Goal: Information Seeking & Learning: Understand process/instructions

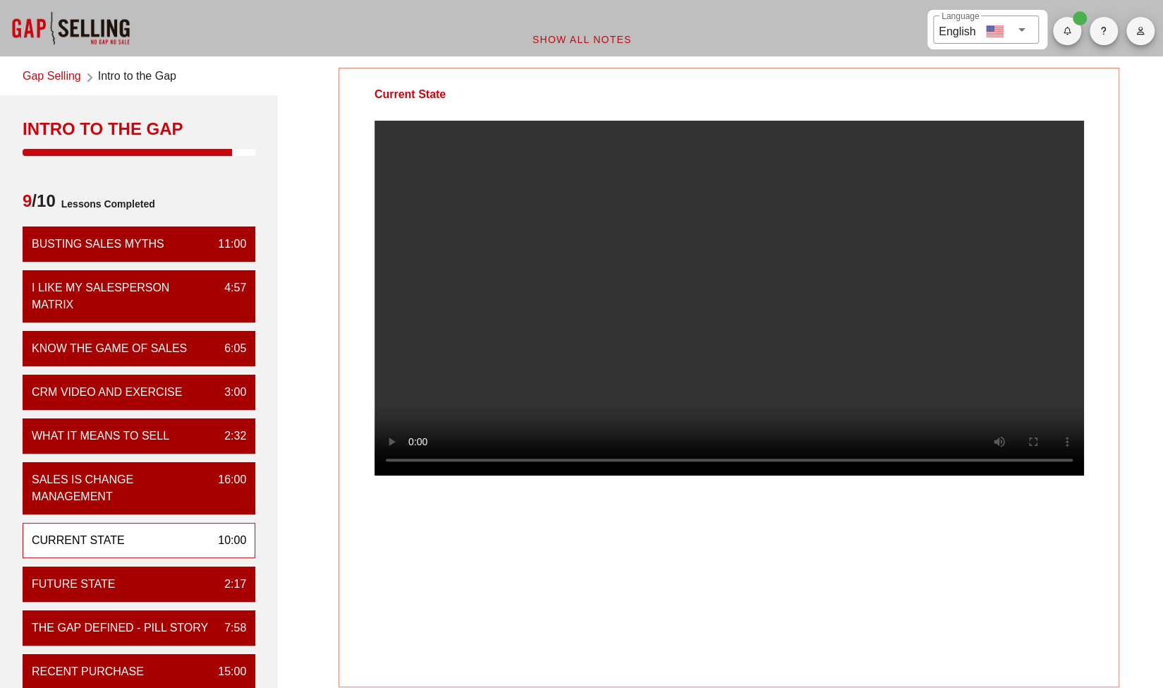
click at [605, 44] on span "Show All Notes" at bounding box center [582, 39] width 100 height 11
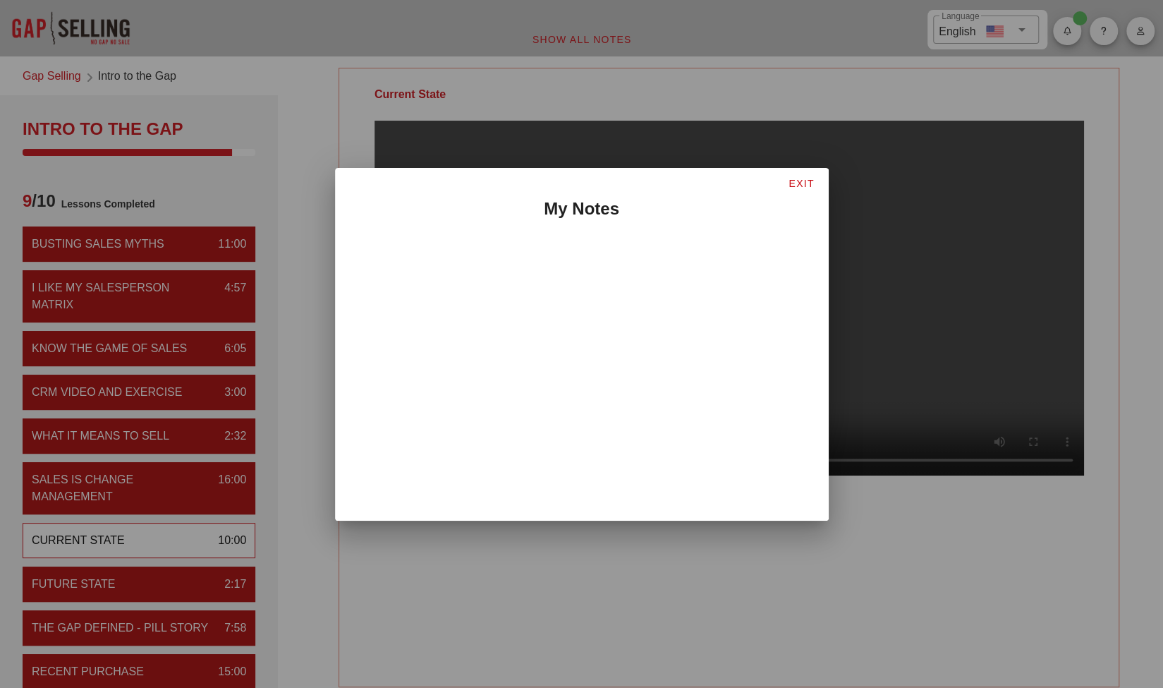
click at [799, 180] on span "EXIT" at bounding box center [801, 183] width 26 height 11
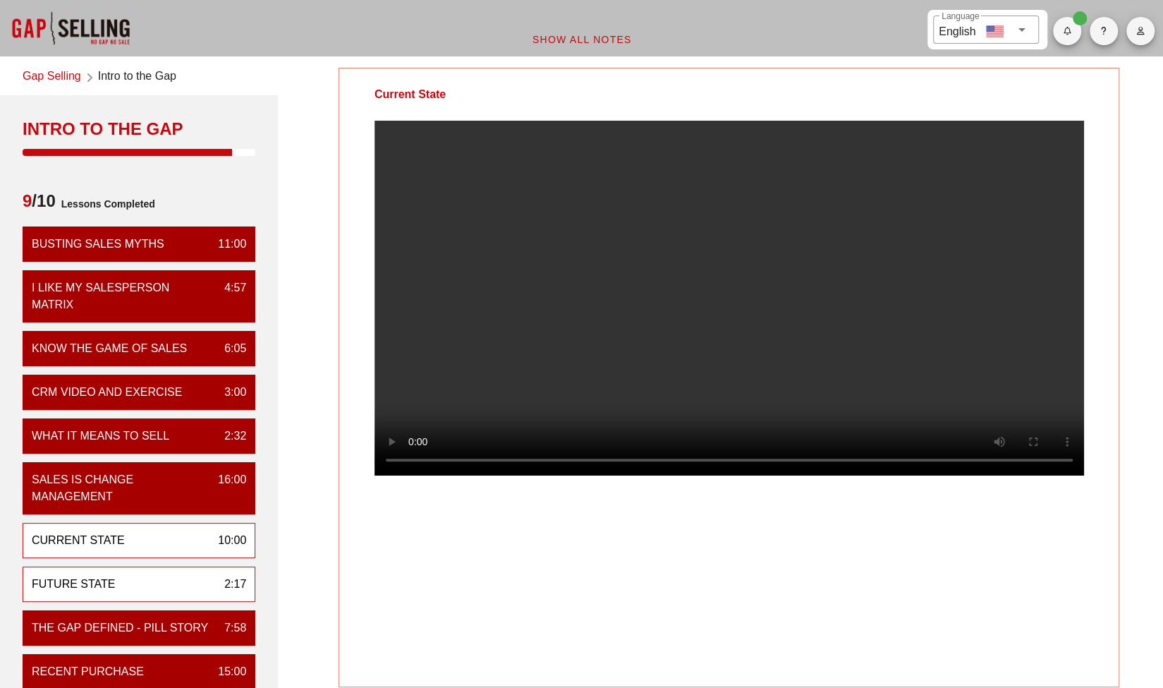
click at [199, 567] on div "Future State 2:17" at bounding box center [139, 584] width 233 height 35
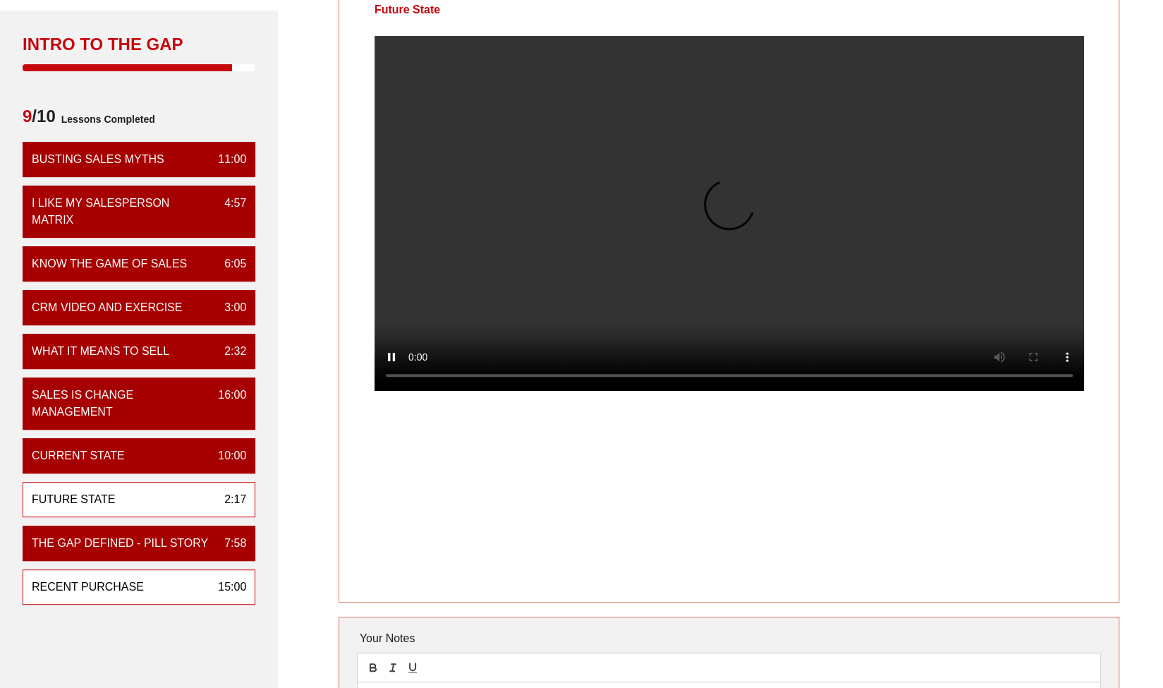
scroll to position [164, 0]
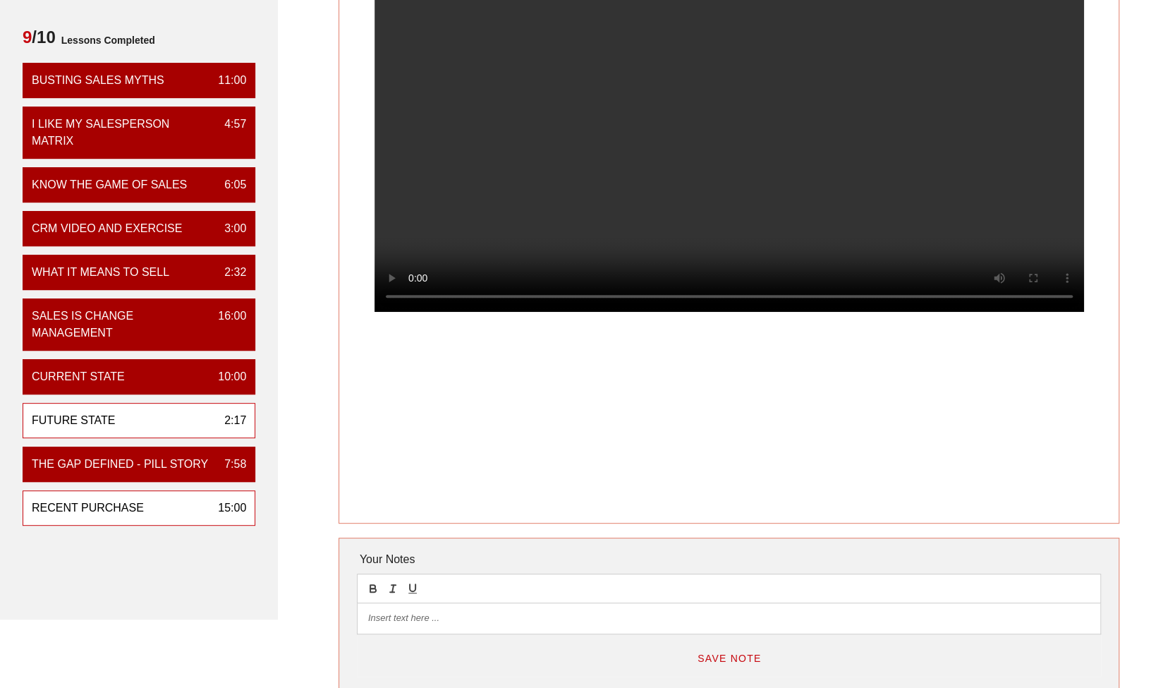
click at [123, 502] on div "Recent Purchase" at bounding box center [88, 507] width 112 height 17
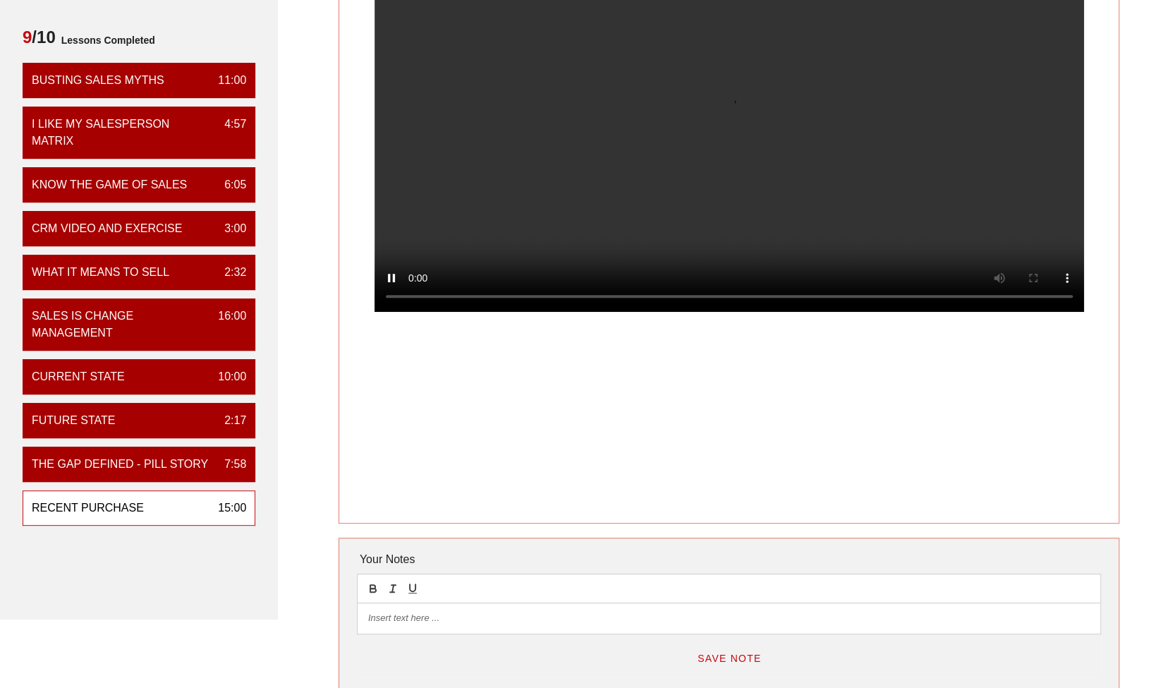
scroll to position [0, 0]
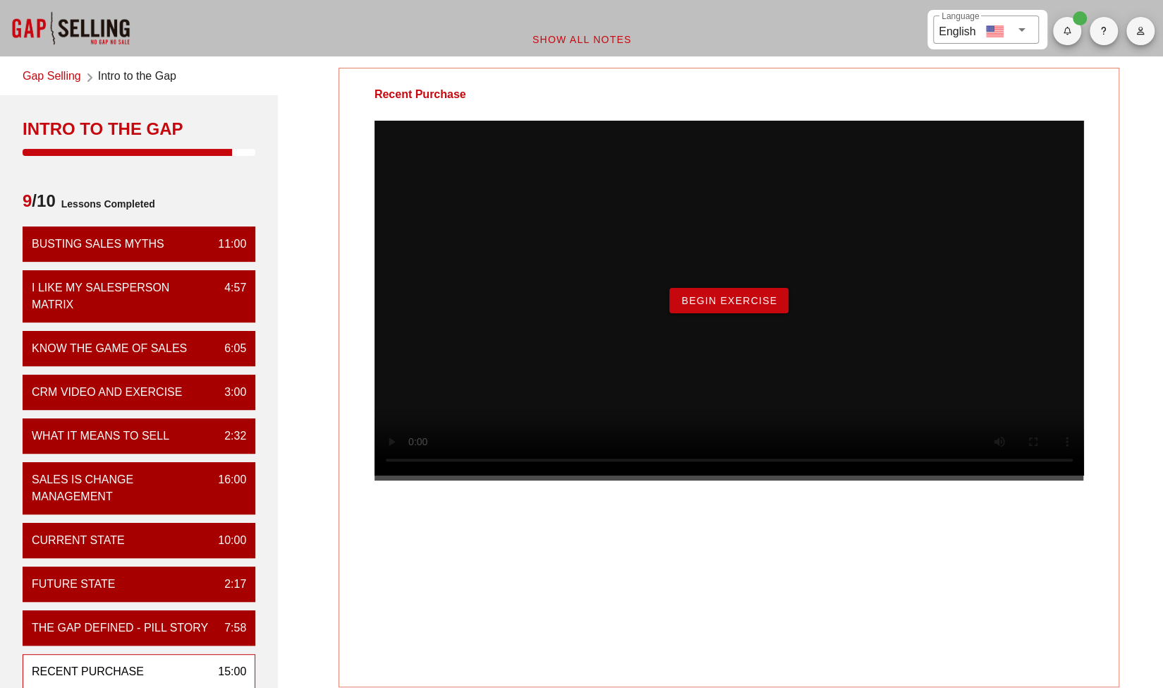
click at [687, 313] on button "Begin Exercise" at bounding box center [729, 300] width 119 height 25
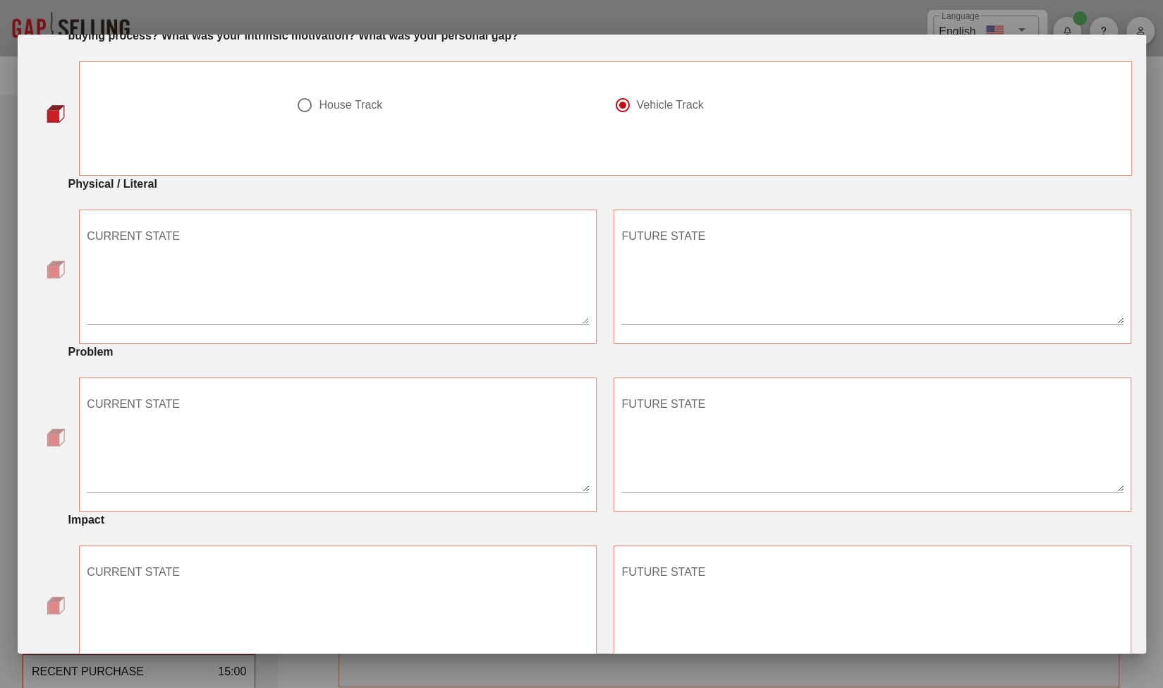
scroll to position [107, 0]
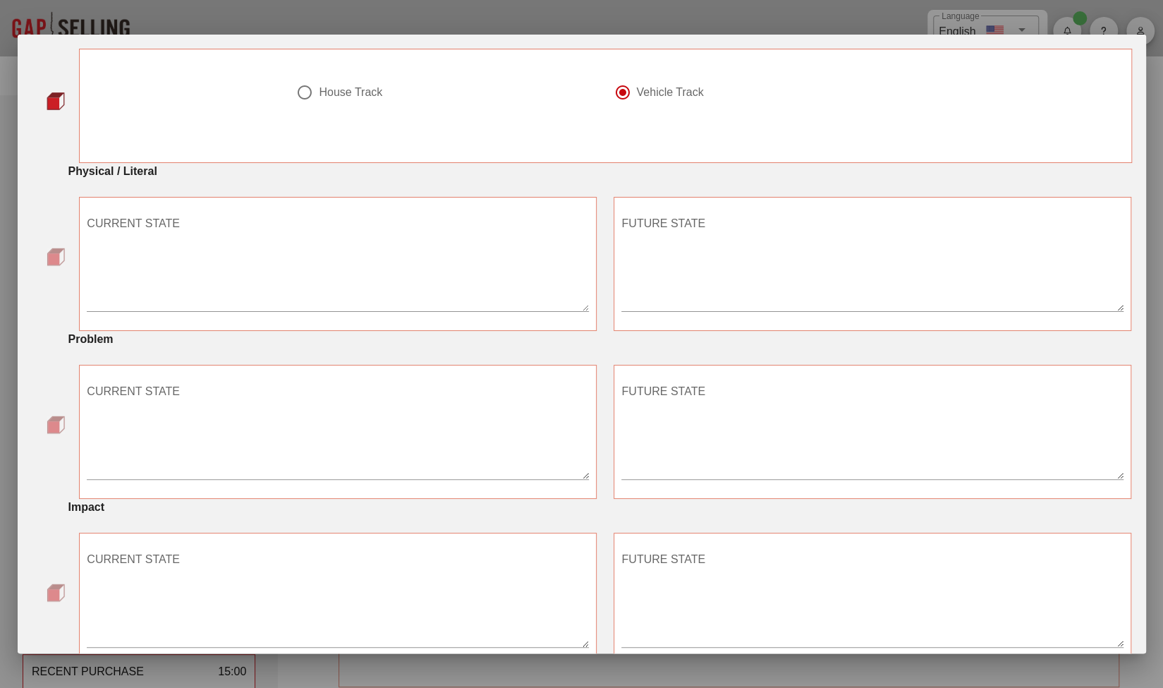
click at [392, 291] on textarea "CURRENT STATE" at bounding box center [338, 261] width 502 height 99
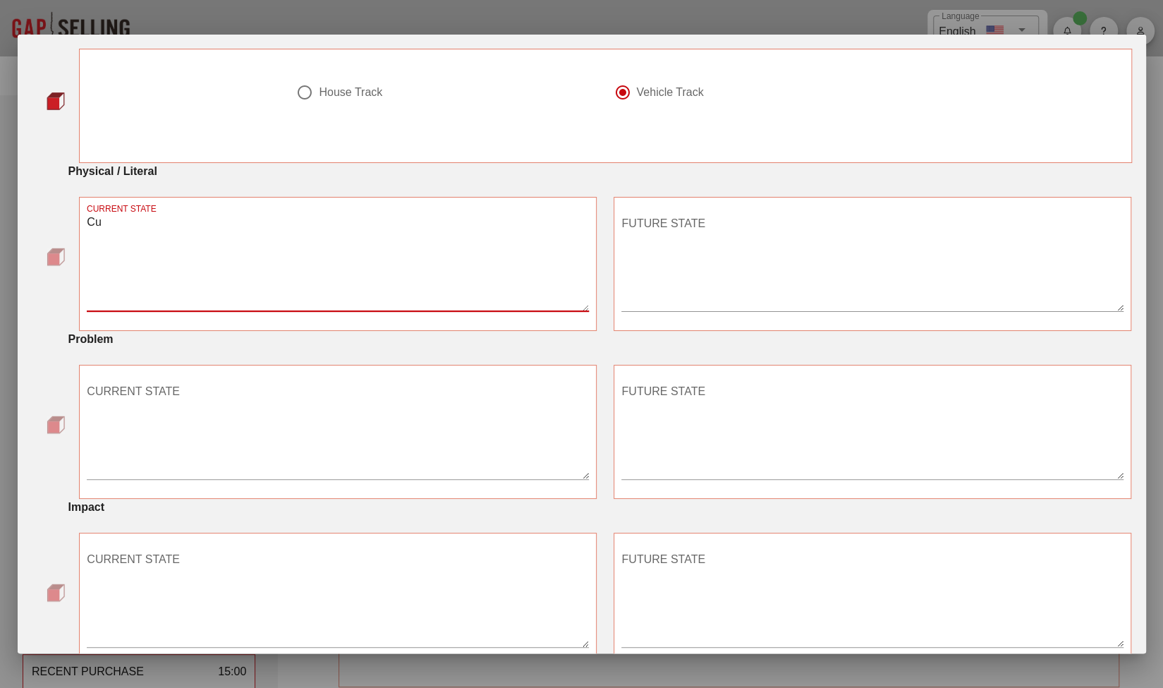
type textarea "C"
type textarea "my current car is [DEMOGRAPHIC_DATA] and I have a large balloon payment coming …"
click at [131, 385] on div "CURRENT STATE" at bounding box center [338, 429] width 502 height 99
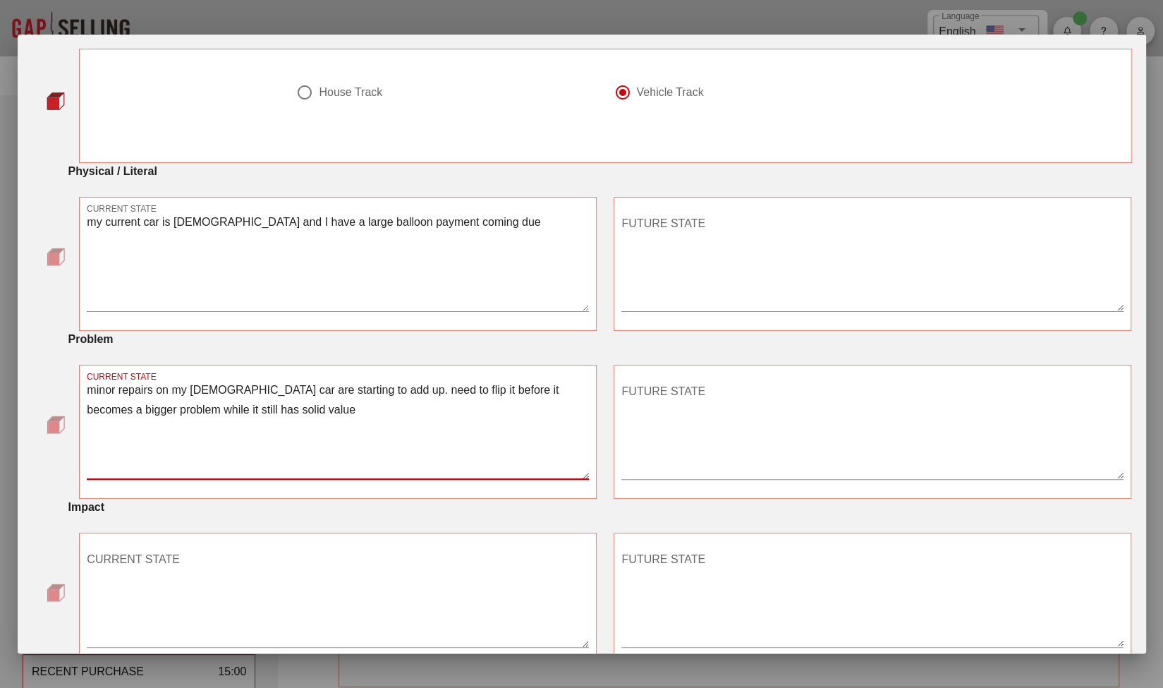
type textarea "minor repairs on my [DEMOGRAPHIC_DATA] car are starting to add up. need to flip…"
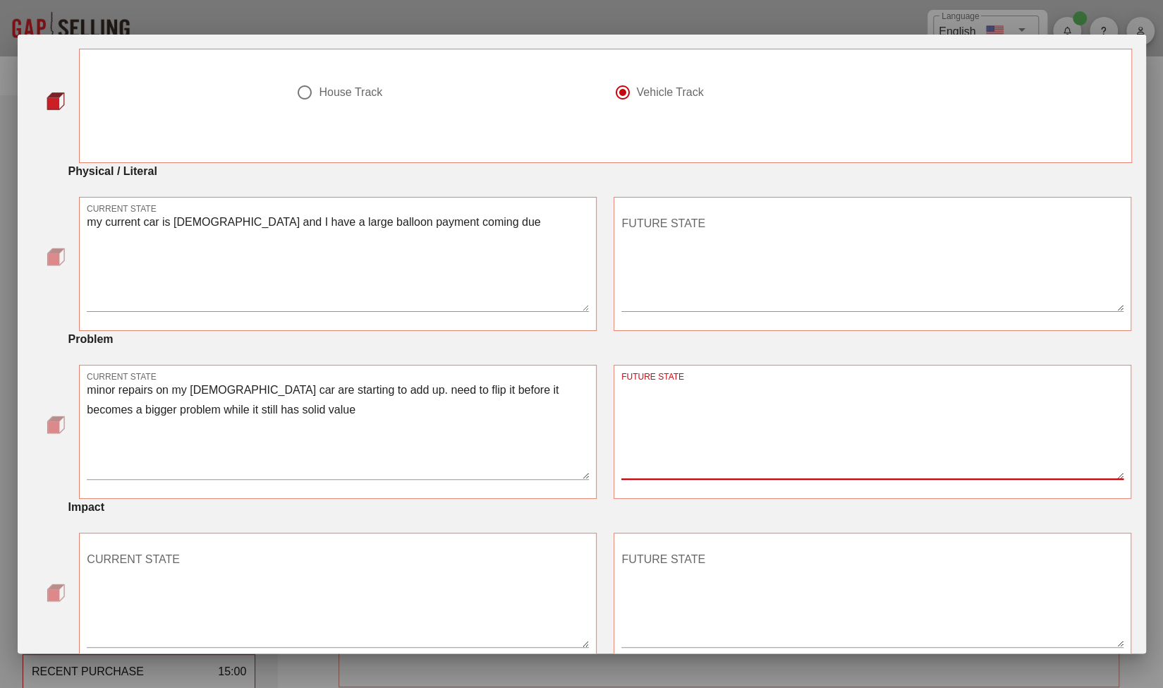
click at [230, 551] on textarea "CURRENT STATE" at bounding box center [338, 597] width 502 height 99
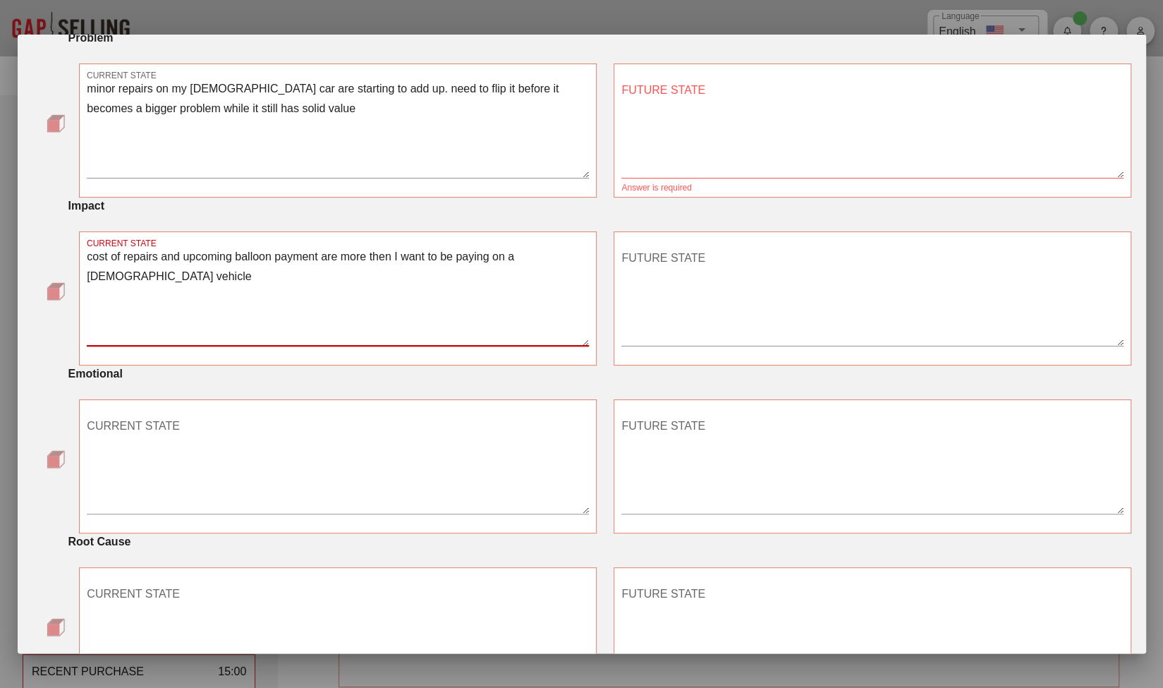
scroll to position [416, 0]
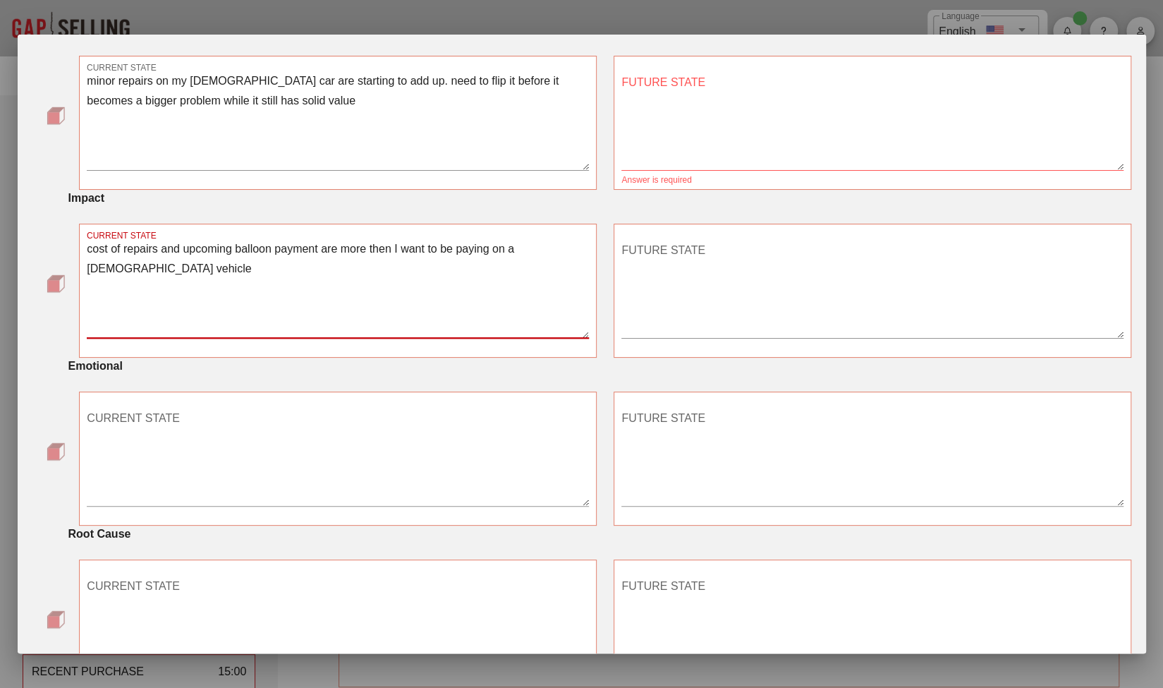
type textarea "cost of repairs and upcoming balloon payment are more then I want to be paying …"
click at [222, 425] on textarea "CURRENT STATE" at bounding box center [338, 456] width 502 height 99
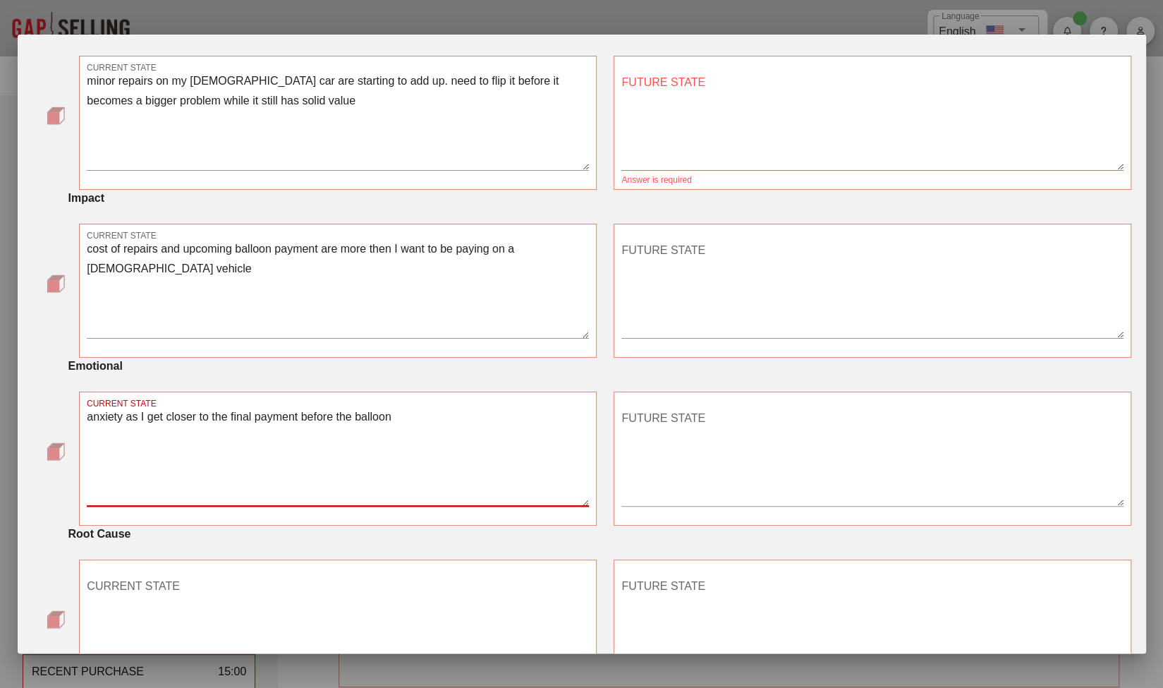
type textarea "anxiety as I get closer to the final payment before the balloon"
click at [172, 581] on textarea "CURRENT STATE" at bounding box center [338, 624] width 502 height 99
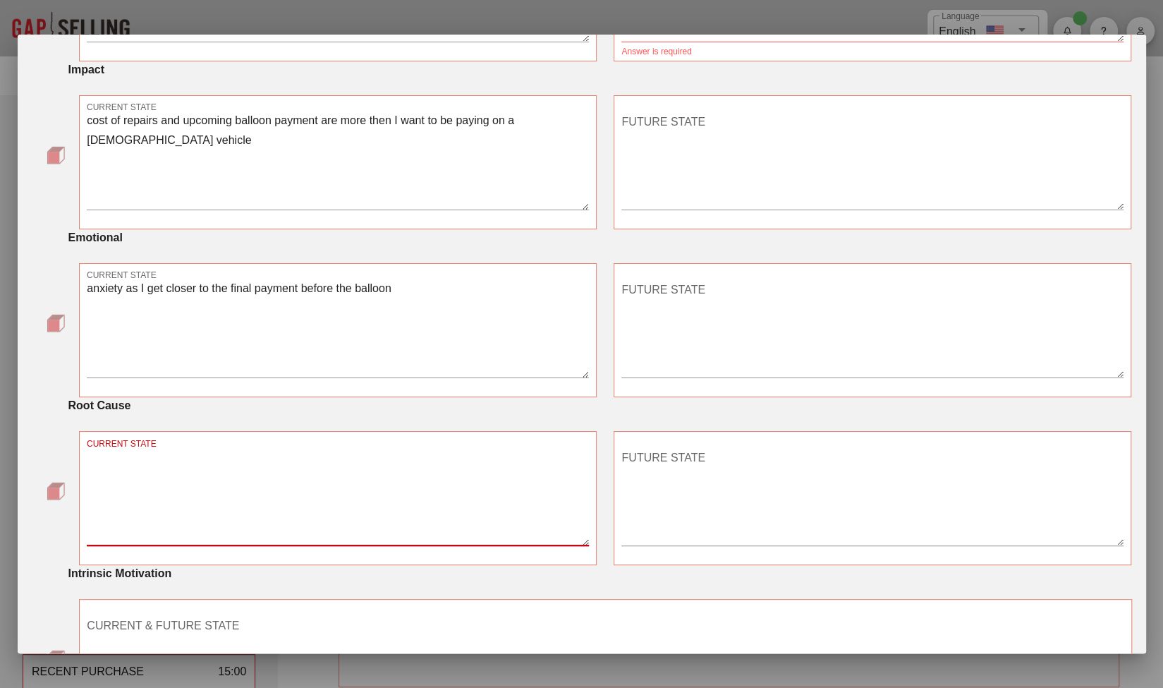
scroll to position [562, 0]
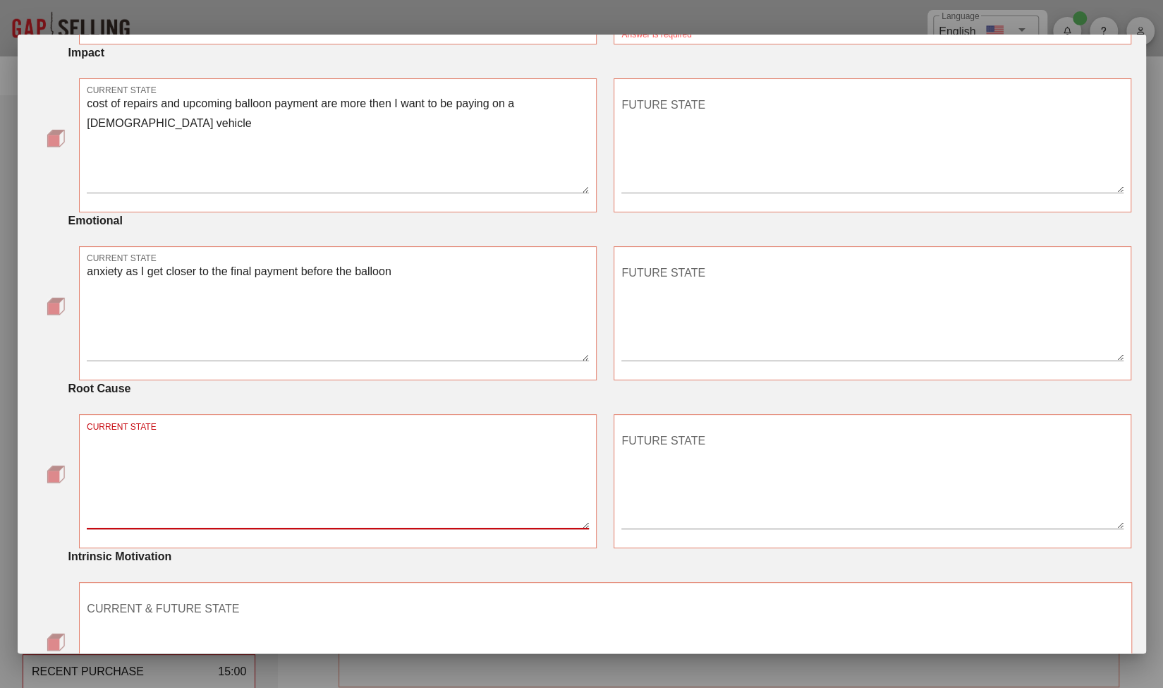
type textarea "t"
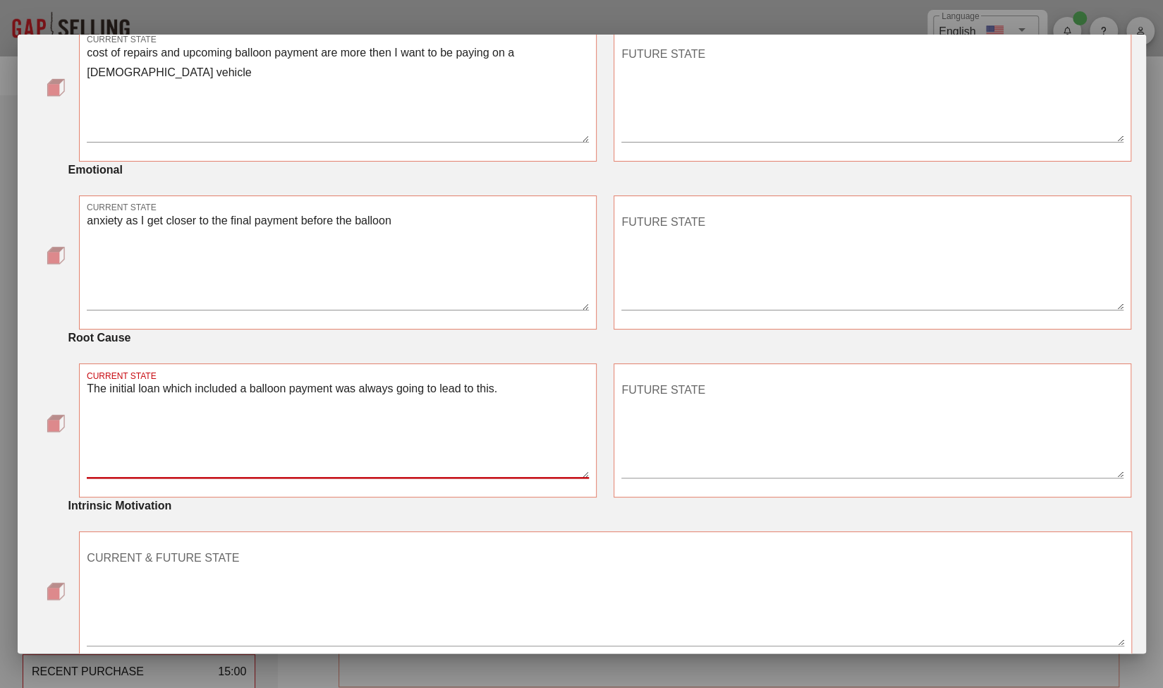
scroll to position [691, 0]
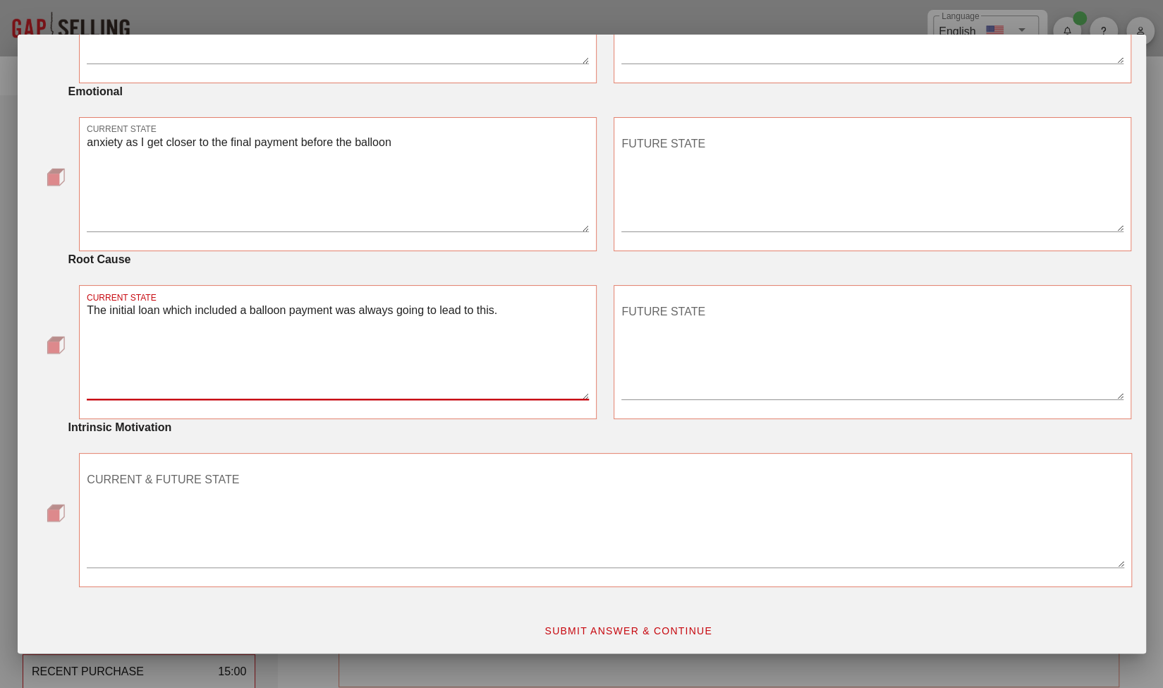
type textarea "The initial loan which included a balloon payment was always going to lead to t…"
click at [409, 143] on textarea "anxiety as I get closer to the final payment before the balloon" at bounding box center [338, 182] width 502 height 99
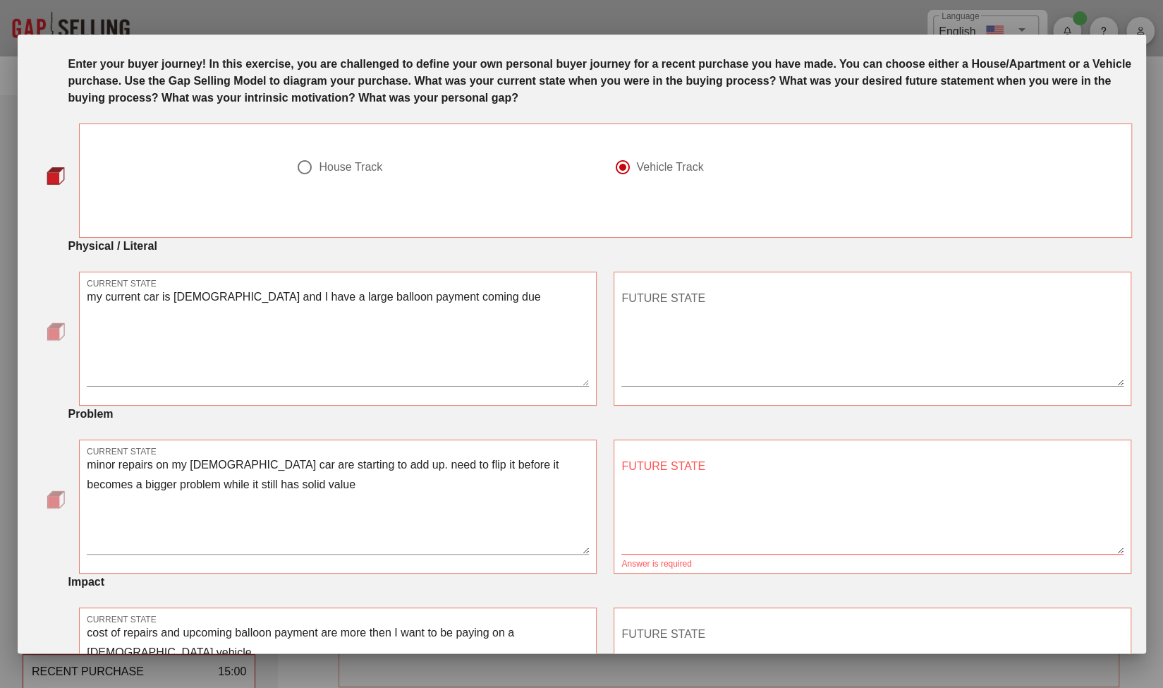
scroll to position [37, 0]
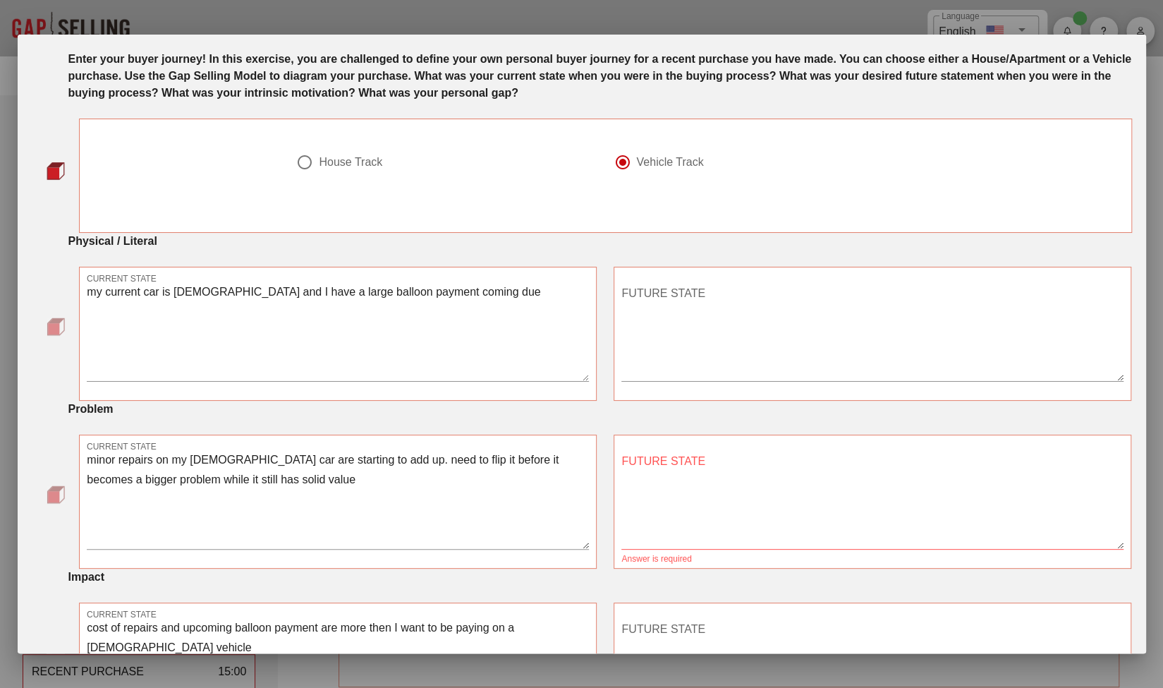
type textarea "anxiety as I get closer to the final payment before the balloon. Regret for not…"
click at [697, 284] on textarea "FUTURE STATE" at bounding box center [873, 331] width 502 height 99
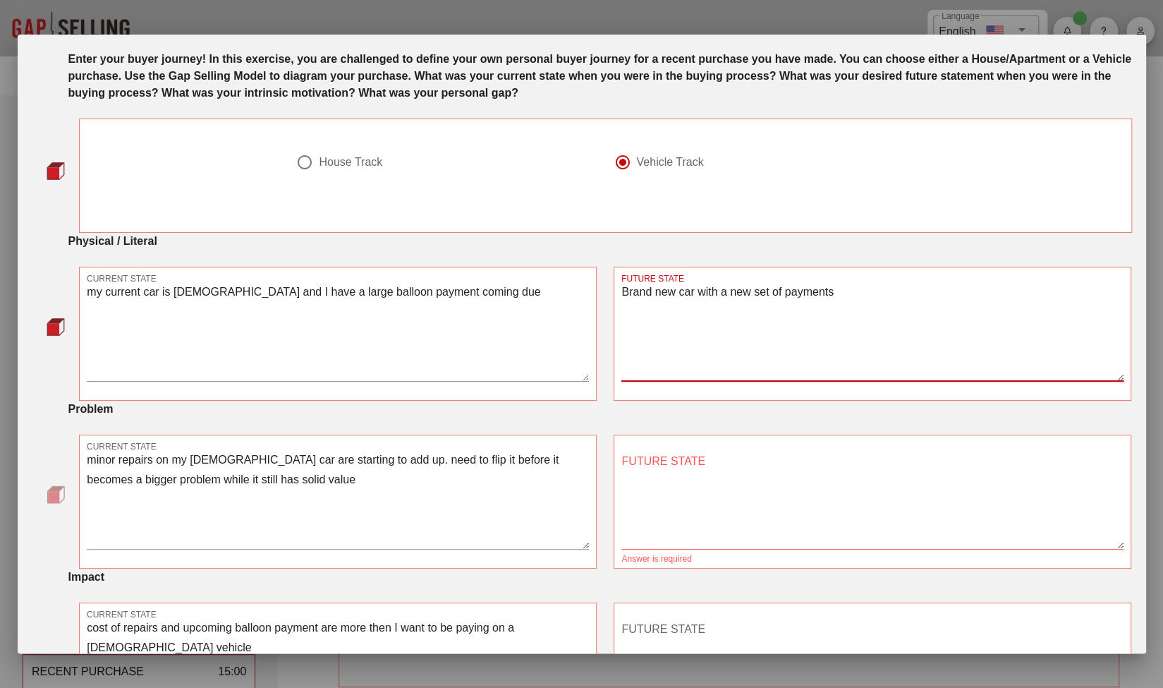
type textarea "Brand new car with a new set of payments"
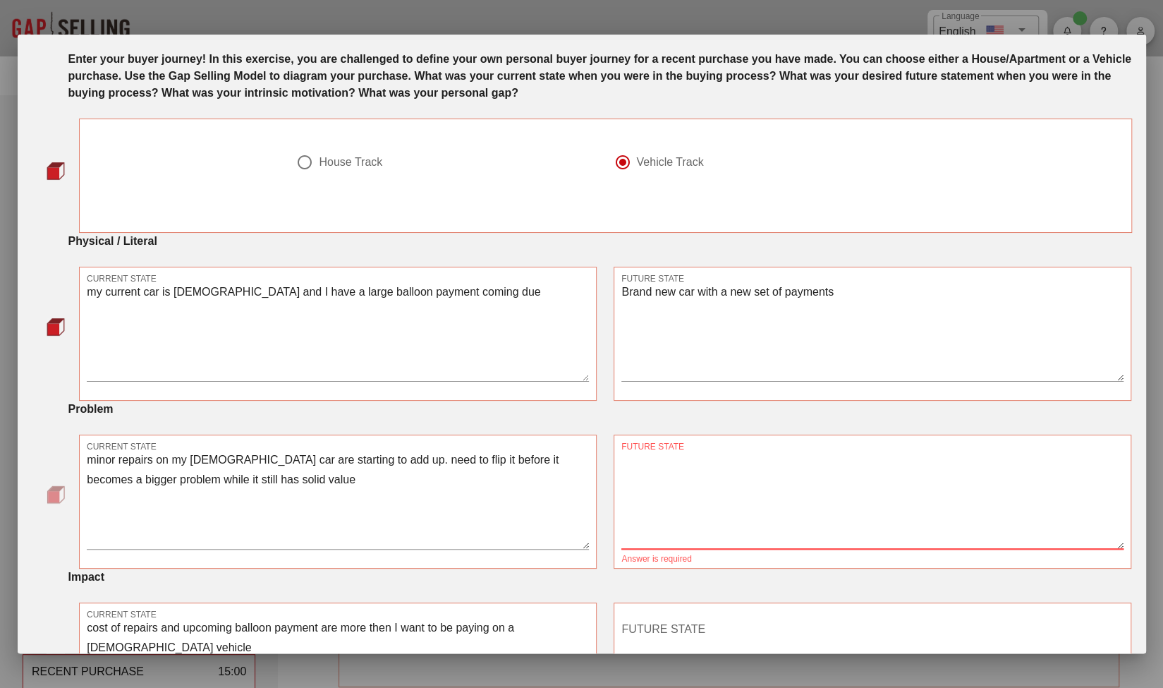
click at [669, 456] on div "FUTURE STATE" at bounding box center [873, 499] width 502 height 99
click at [890, 456] on textarea "New car has bumper to bumper warranty" at bounding box center [873, 499] width 502 height 99
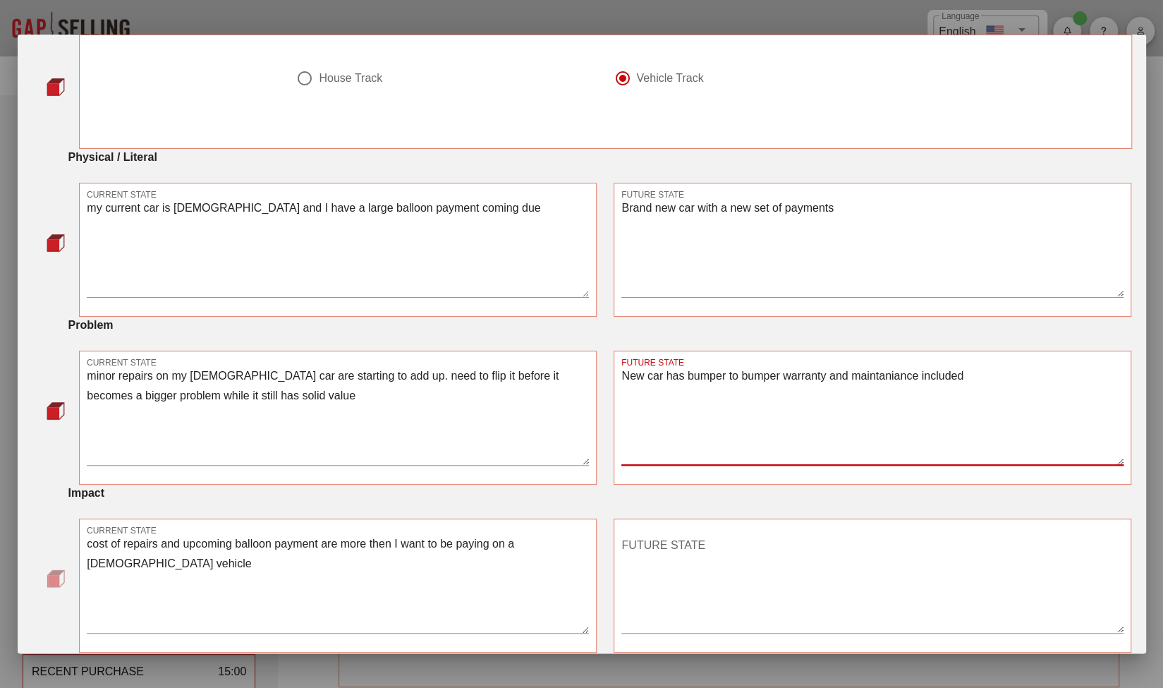
scroll to position [122, 0]
click at [987, 375] on textarea "New car has bumper to bumper warranty and maintenance included" at bounding box center [873, 414] width 502 height 99
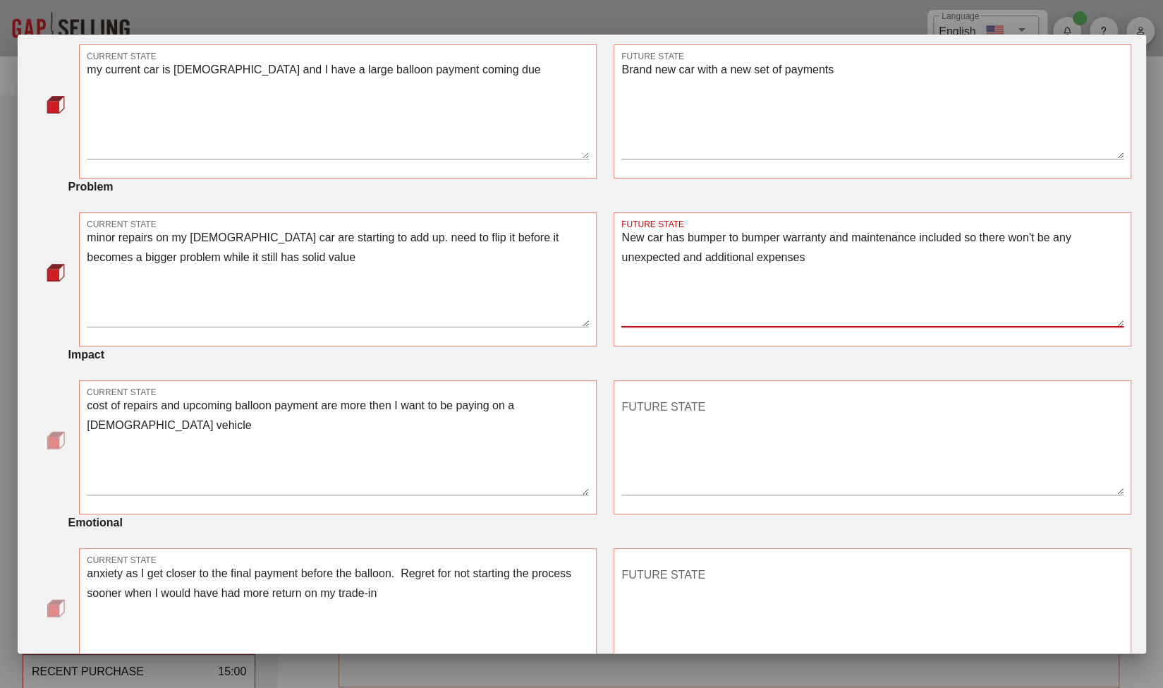
scroll to position [261, 0]
type textarea "New car has bumper to bumper warranty and maintenance included so there won't b…"
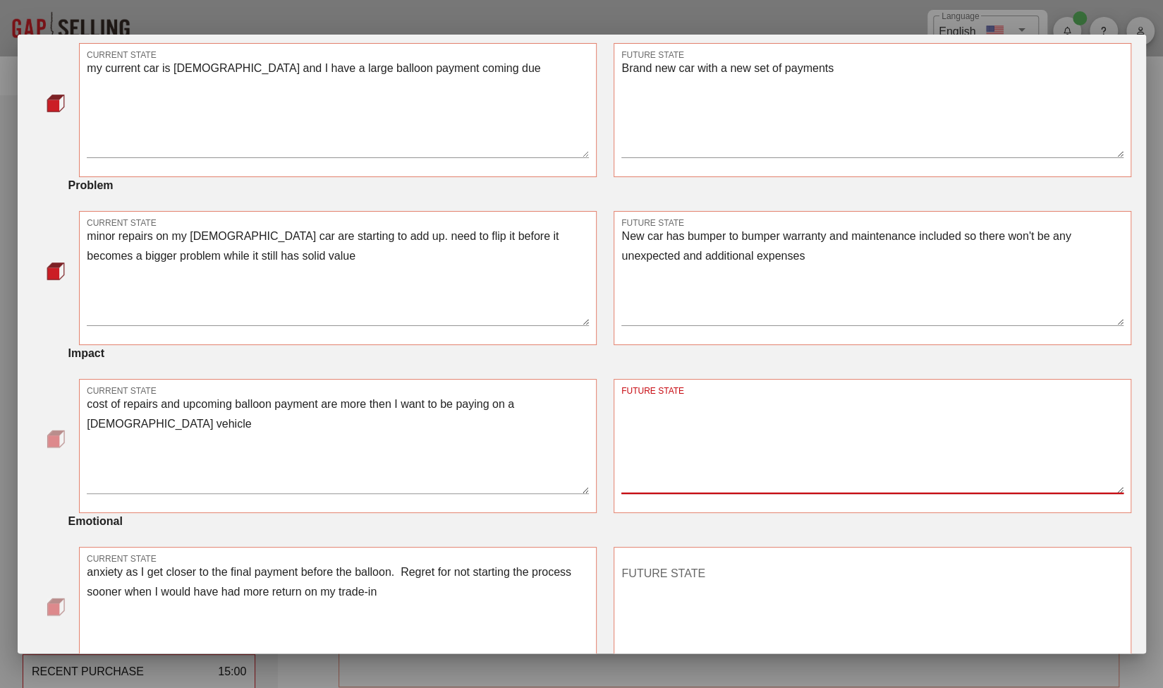
click at [707, 402] on textarea "FUTURE STATE" at bounding box center [873, 443] width 502 height 99
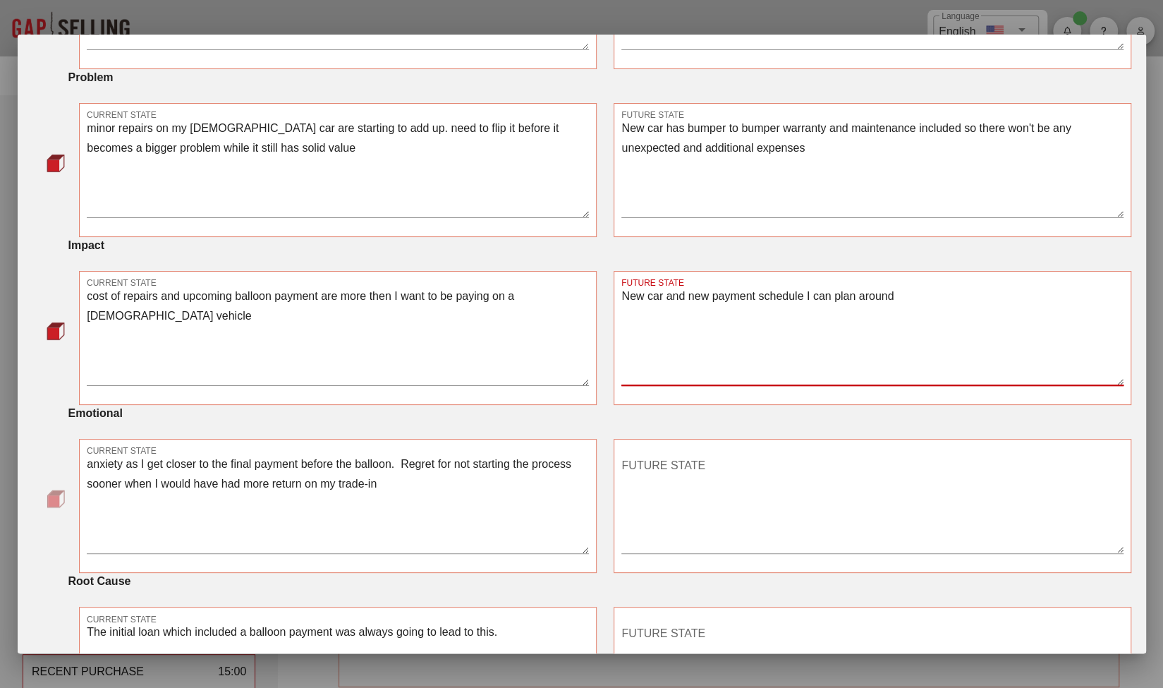
scroll to position [373, 0]
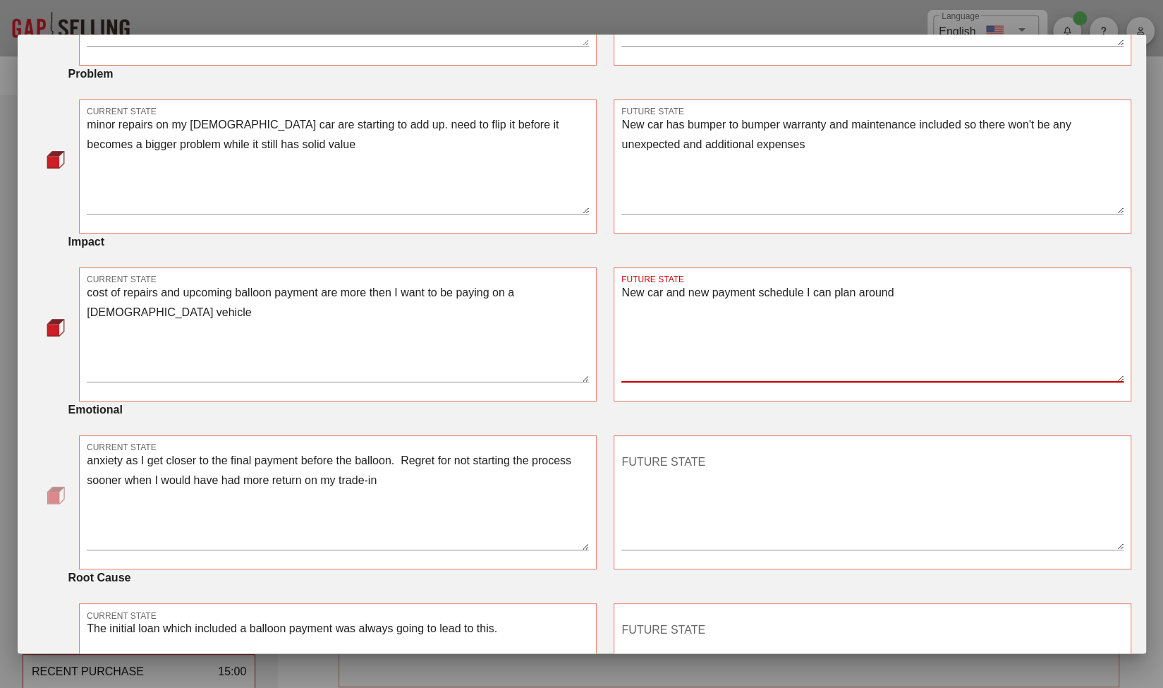
type textarea "New car and new payment schedule I can plan around"
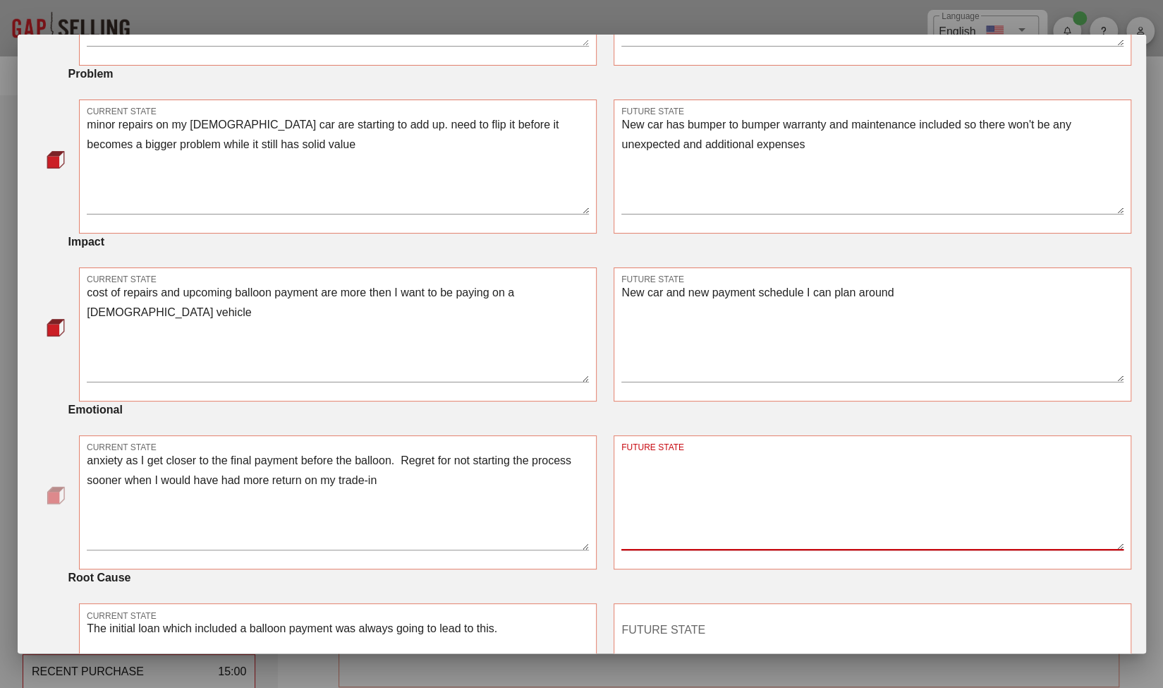
click at [738, 463] on textarea "FUTURE STATE" at bounding box center [873, 500] width 502 height 99
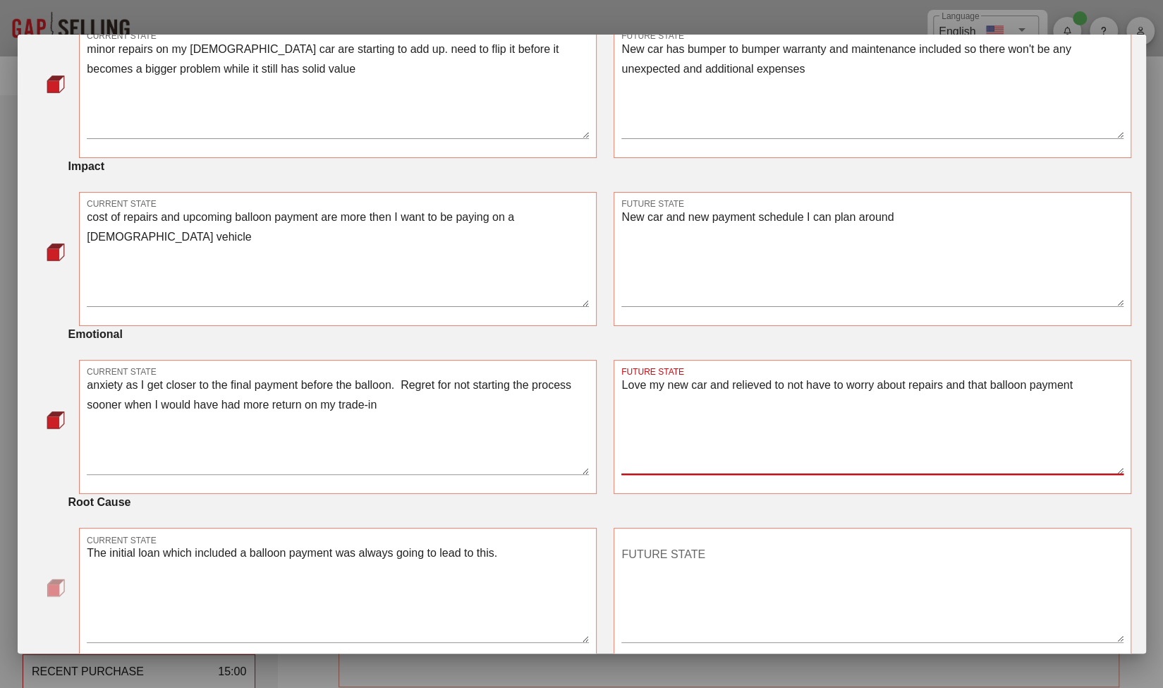
scroll to position [459, 0]
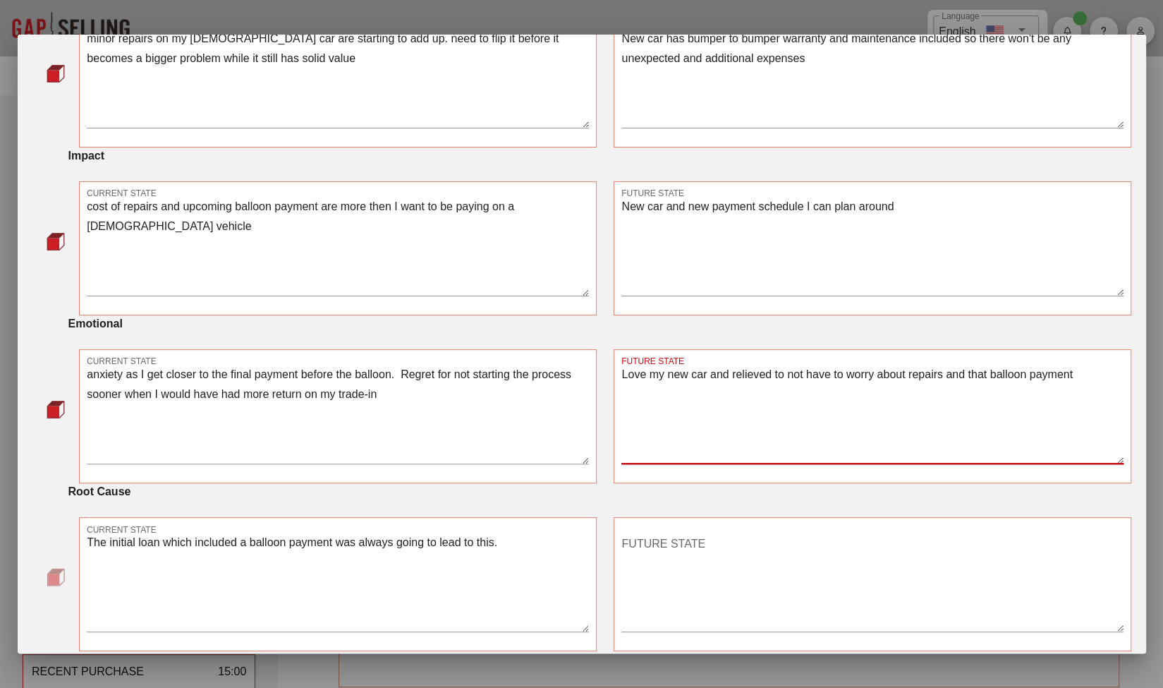
type textarea "Love my new car and relieved to not have to worry about repairs and that balloo…"
click at [729, 533] on textarea "FUTURE STATE" at bounding box center [873, 582] width 502 height 99
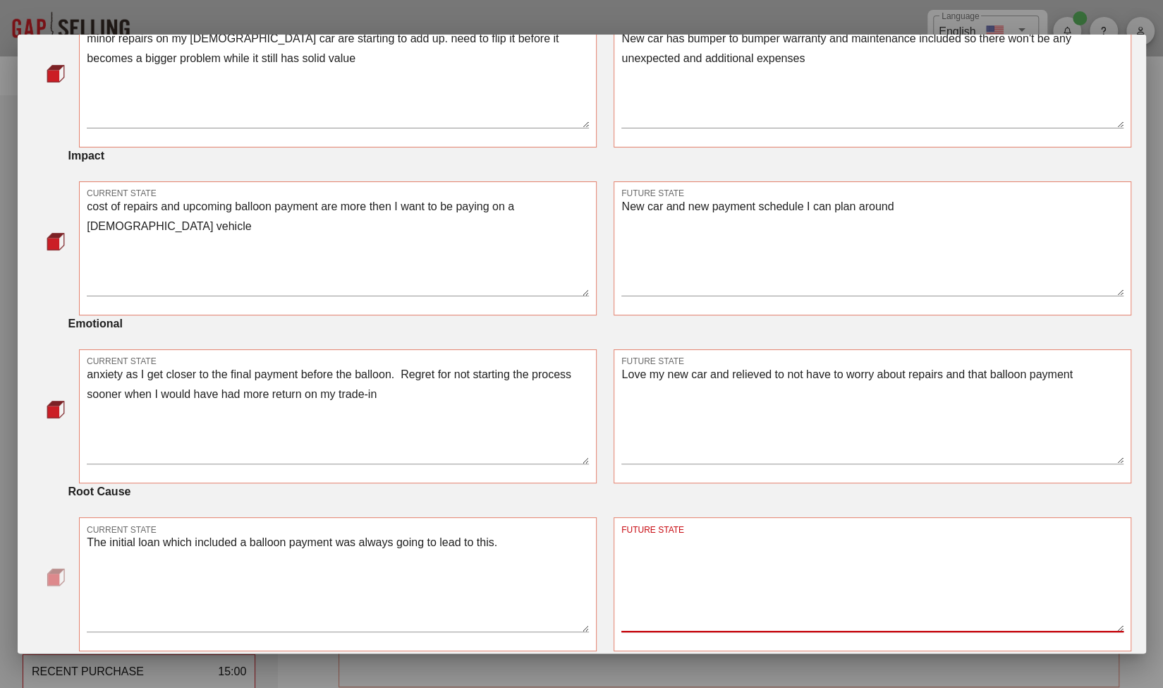
type textarea "N"
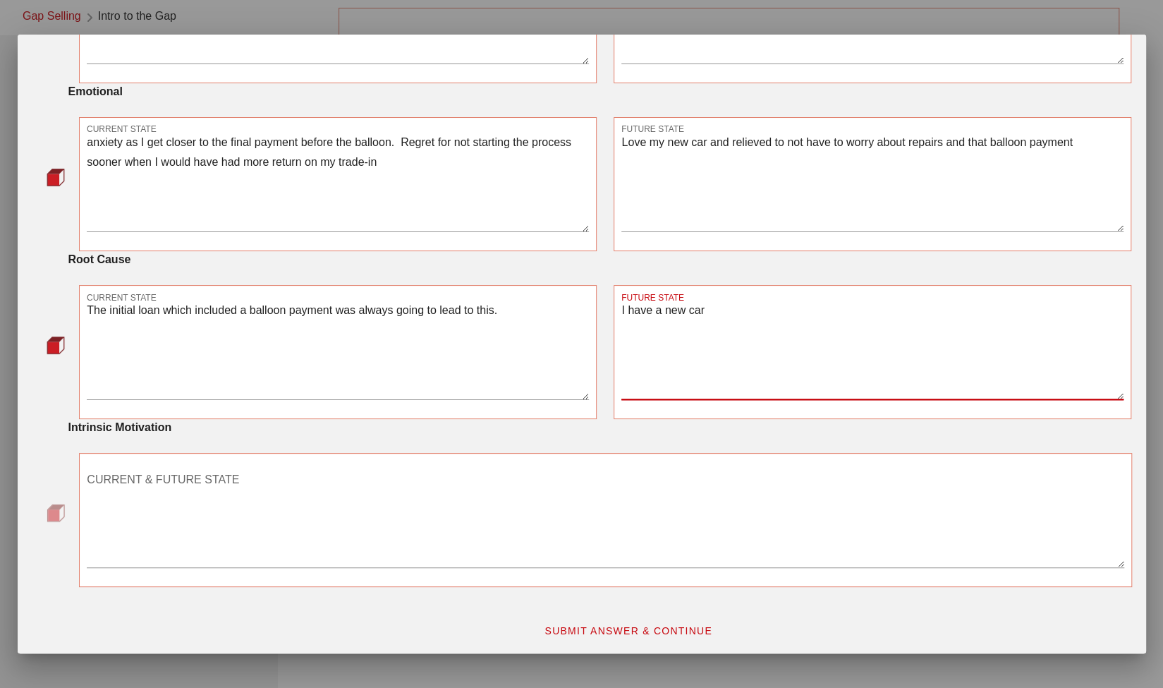
scroll to position [99, 0]
type textarea "I have a new car"
click at [334, 541] on textarea "CURRENT & FUTURE STATE" at bounding box center [605, 517] width 1037 height 99
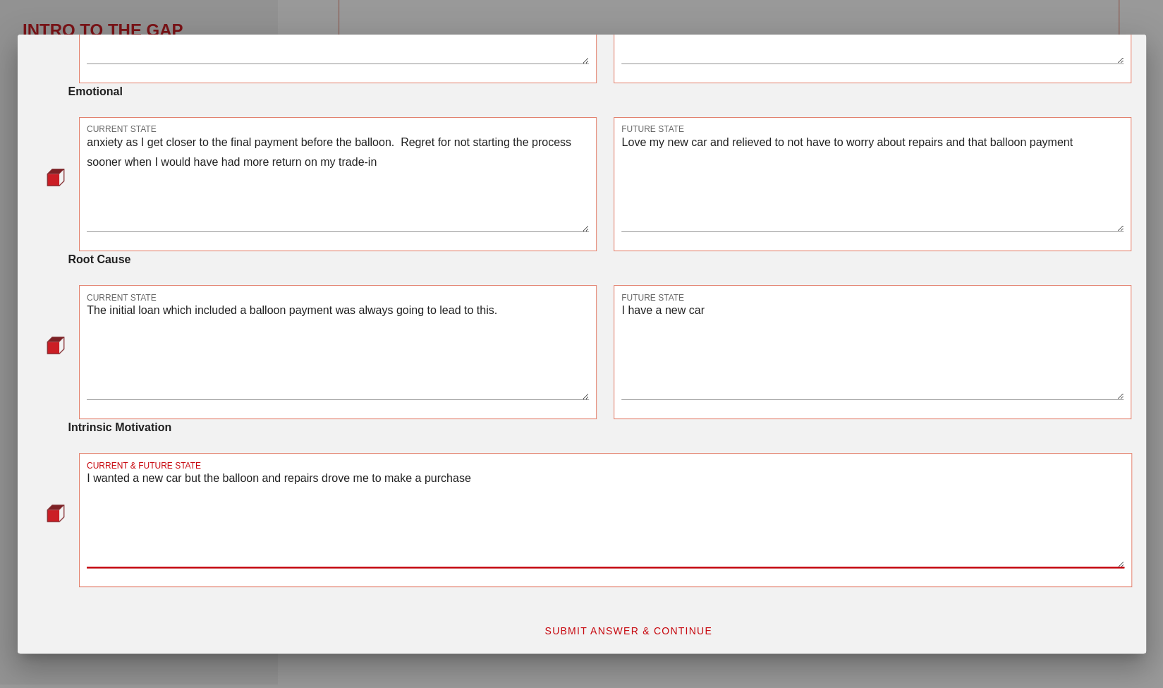
type textarea "I wanted a new car but the balloon and repairs drove me to make a purchase"
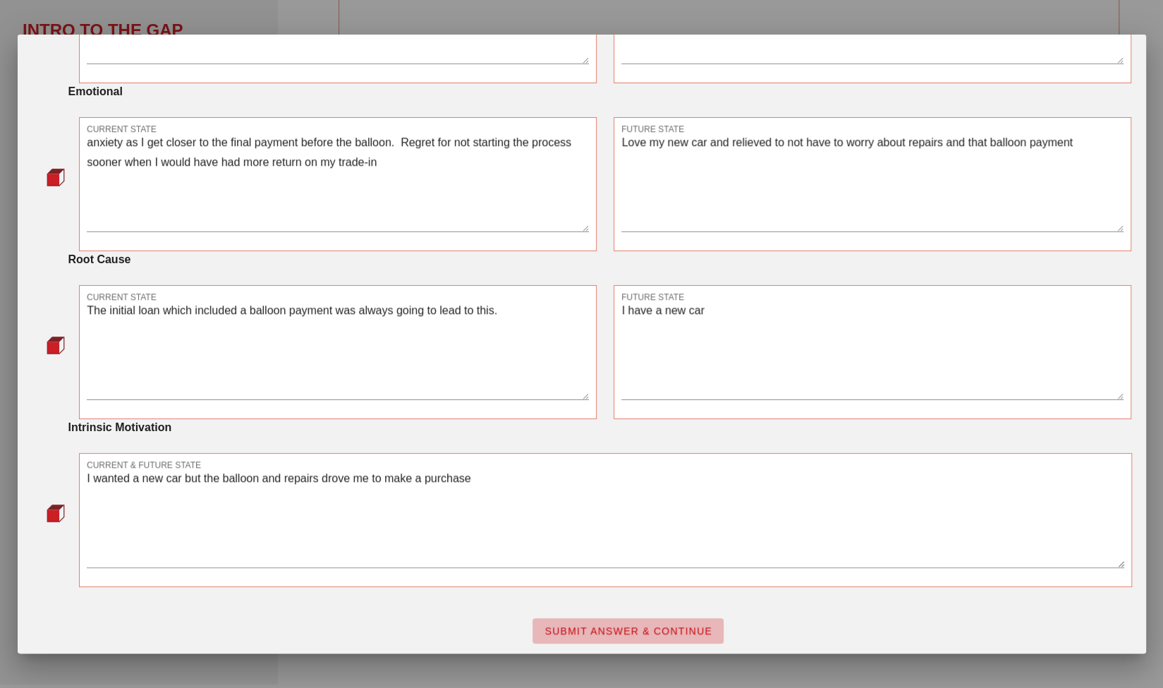
click at [643, 618] on button "SUBMIT ANSWER & CONTINUE" at bounding box center [628, 630] width 191 height 25
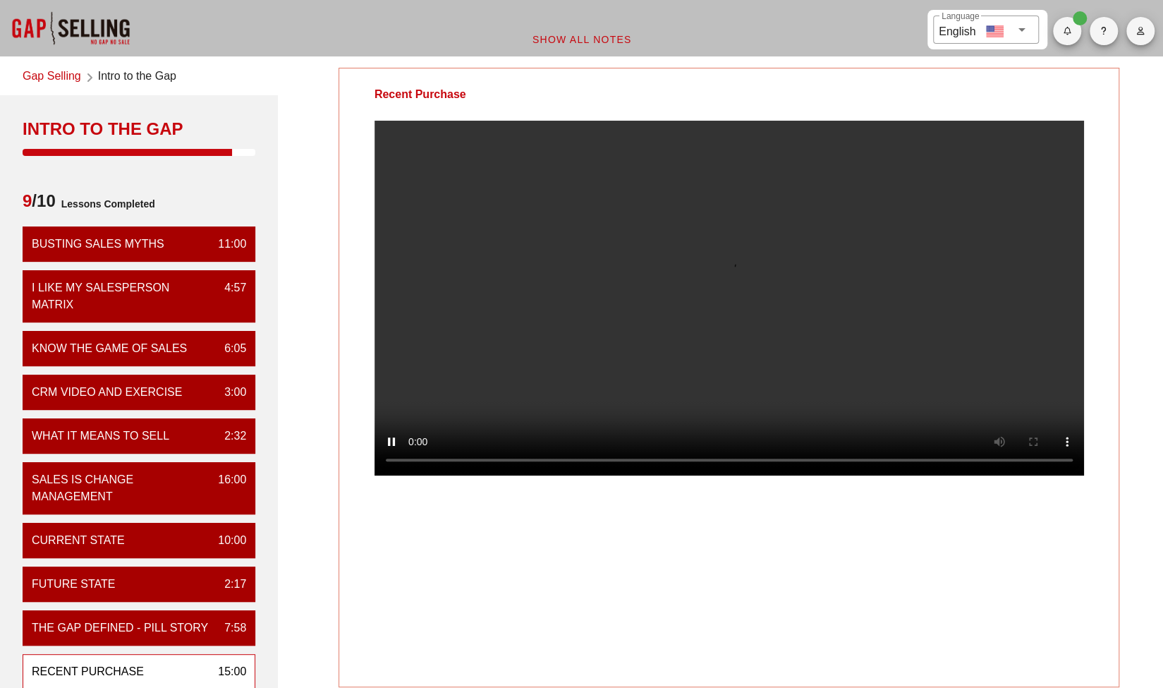
scroll to position [0, 0]
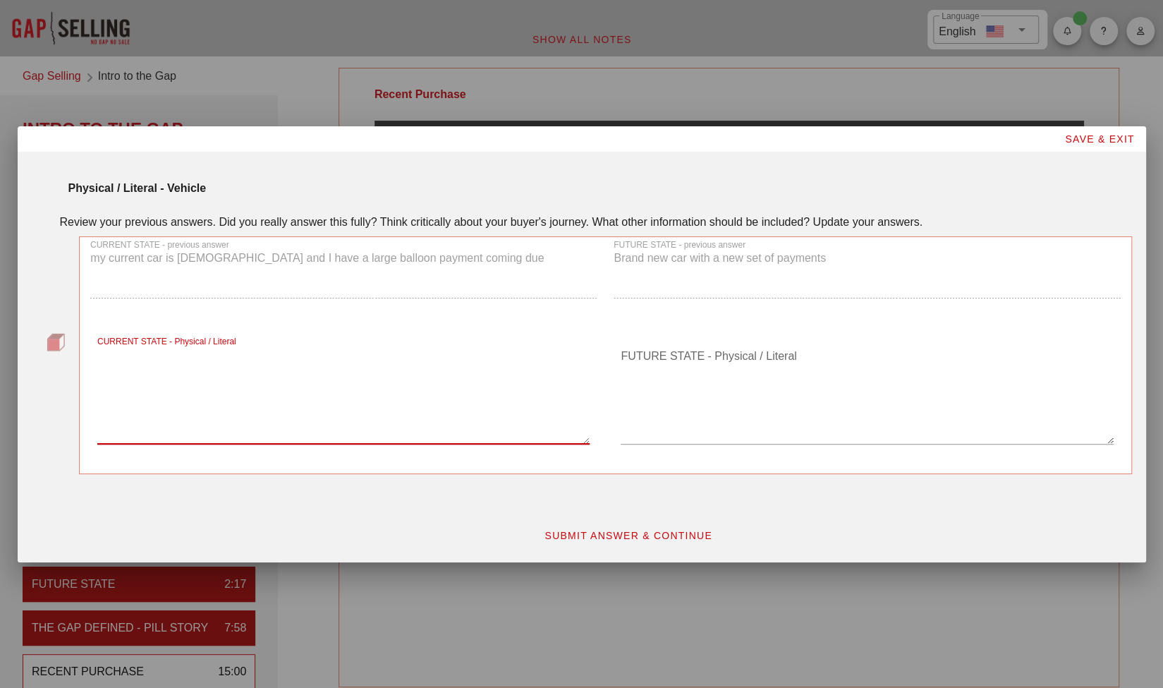
click at [277, 417] on textarea "CURRENT STATE - Physical / Literal" at bounding box center [343, 394] width 492 height 99
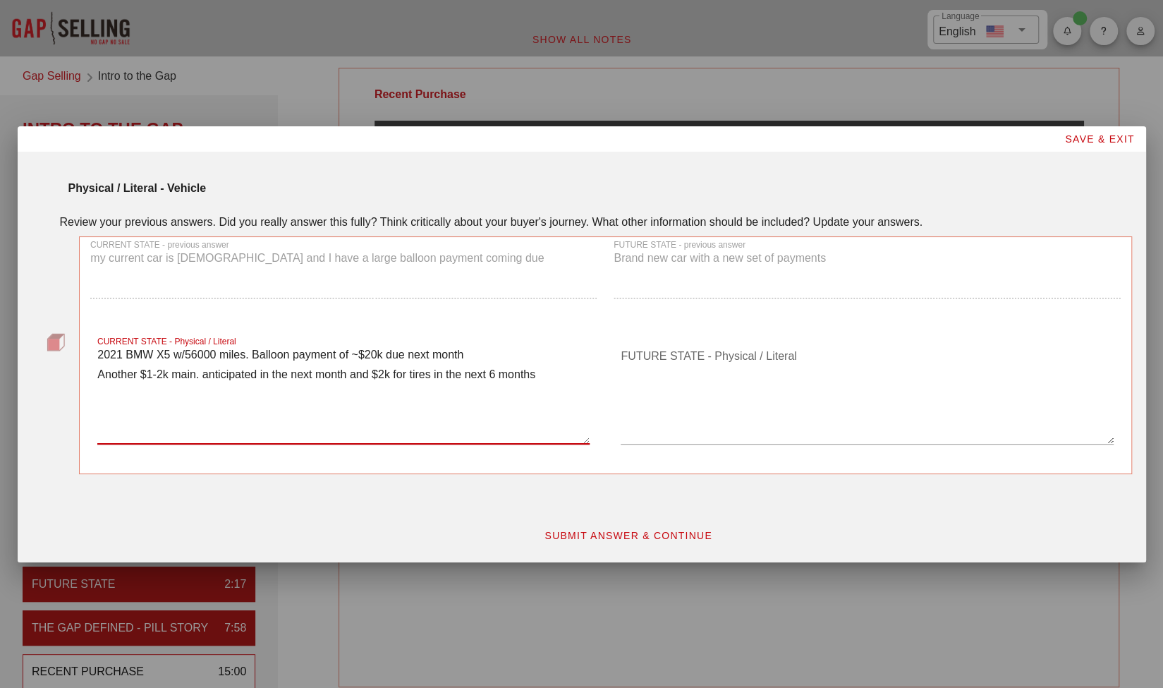
click at [171, 353] on textarea "2021 BMW X5 w/56000 miles. Balloon payment of ~$20k due next month Another $1-2…" at bounding box center [343, 394] width 492 height 99
type textarea "2021 BMW X5 xDrive40i w/56000 miles. Balloon payment of ~$20k due next month An…"
click at [646, 384] on textarea "FUTURE STATE - Physical / Literal" at bounding box center [867, 394] width 492 height 99
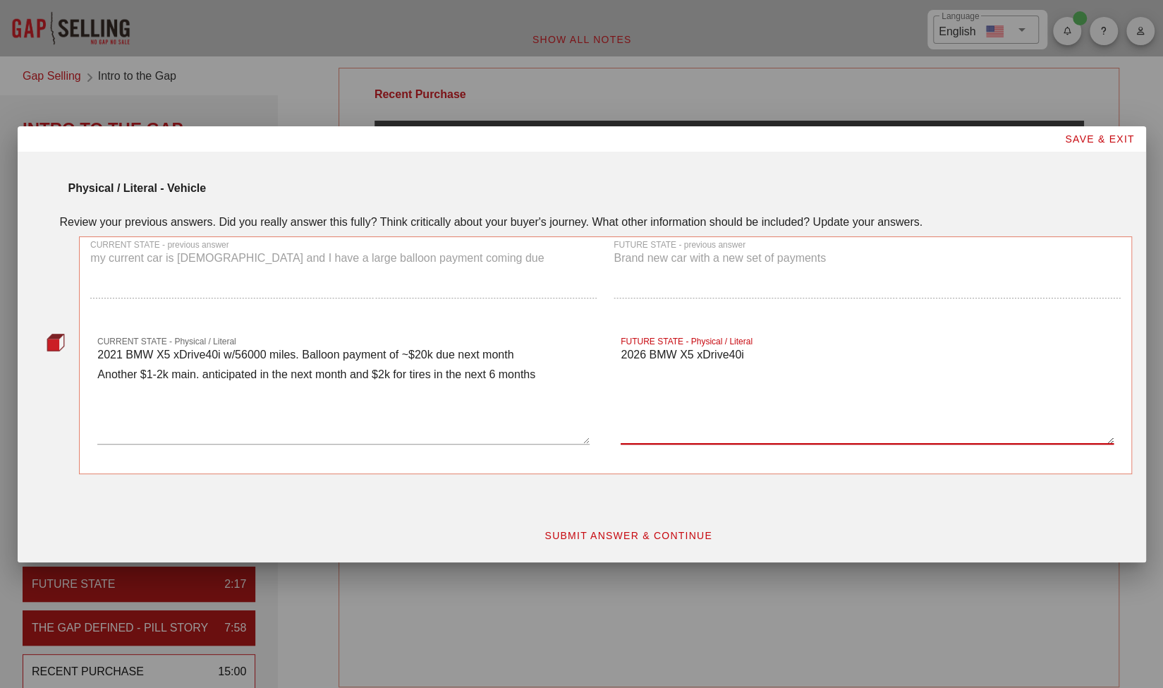
type textarea "2026 BMW X5 xDrive40i"
click at [226, 351] on textarea "2021 BMW X5 xDrive40i w/56000 miles. Balloon payment of ~$20k due next month An…" at bounding box center [343, 394] width 492 height 99
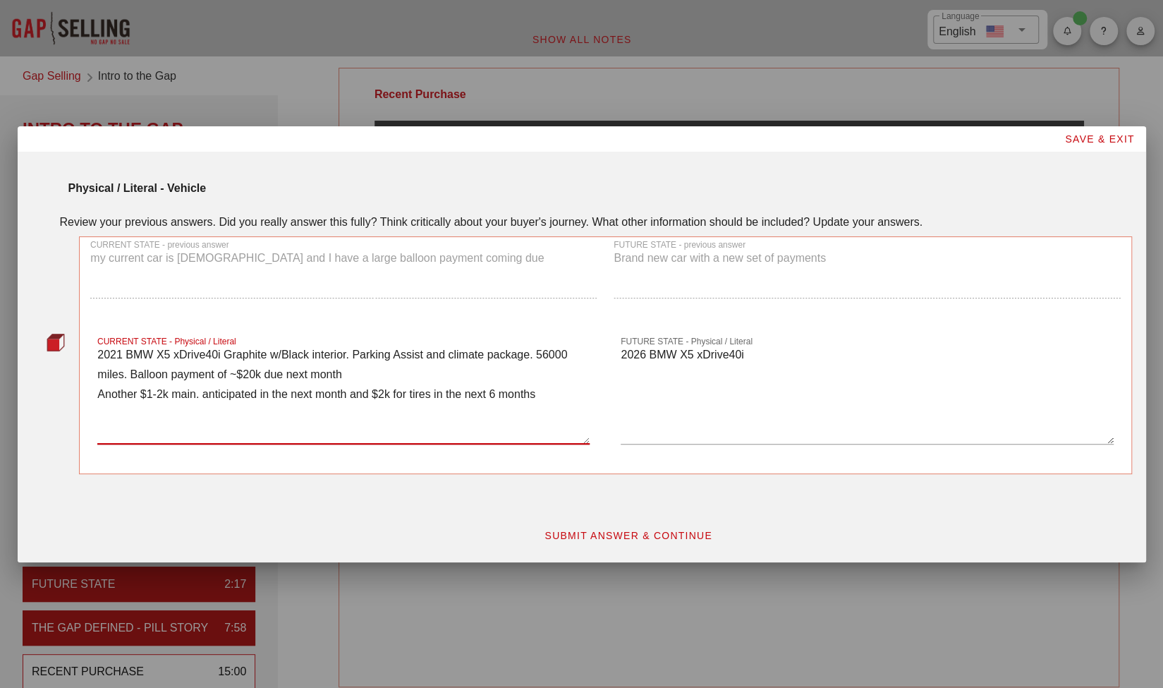
type textarea "2021 BMW X5 xDrive40i Graphite w/Black interior. Parking Assist and climate pac…"
click at [804, 353] on textarea "2026 BMW X5 xDrive40i" at bounding box center [867, 394] width 492 height 99
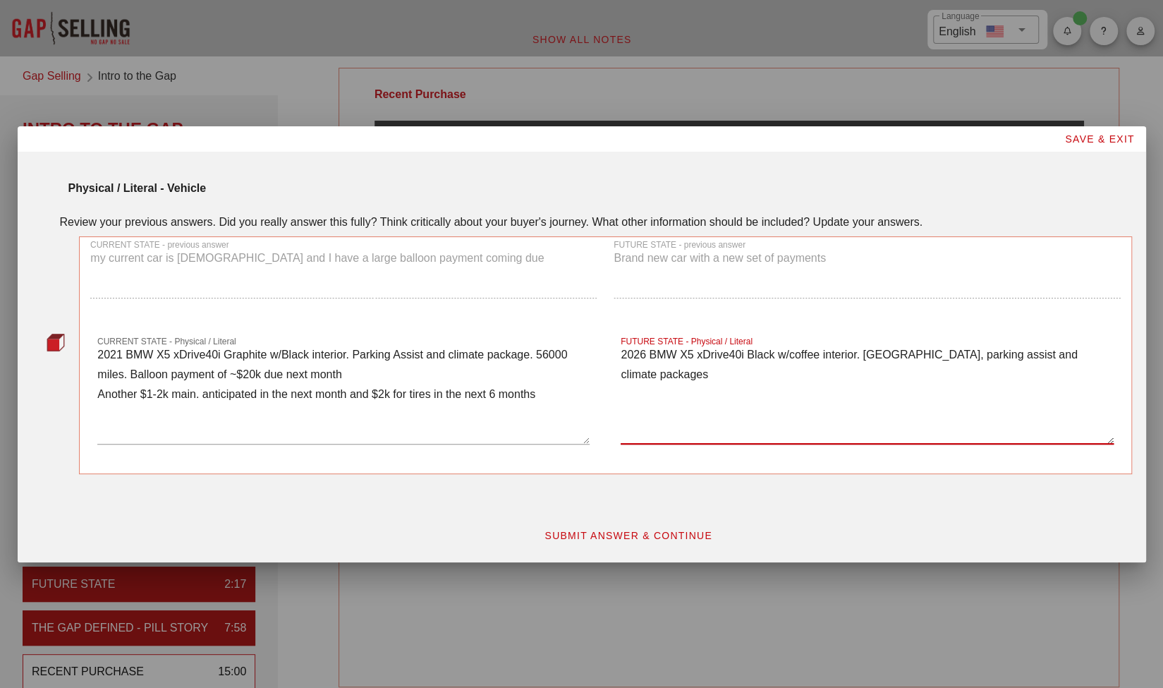
click at [875, 353] on textarea "2026 BMW X5 xDrive40i Black w/coffee interior. [GEOGRAPHIC_DATA], parking assis…" at bounding box center [867, 394] width 492 height 99
click at [1100, 357] on textarea "2026 BMW X5 xDrive40i Black w/coffee interior. M-sport, parking assist and clim…" at bounding box center [867, 394] width 492 height 99
type textarea "2026 BMW X5 xDrive40i Black w/coffee interior. M-sport, parking assist and clim…"
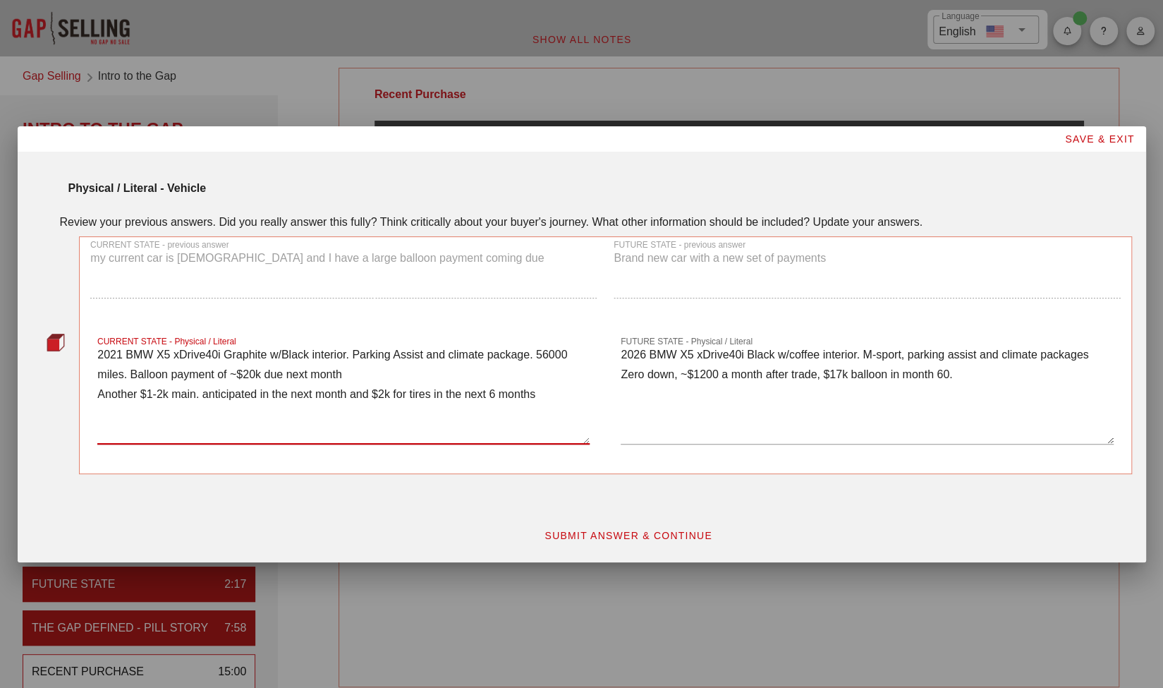
click at [553, 398] on textarea "2021 BMW X5 xDrive40i Graphite w/Black interior. Parking Assist and climate pac…" at bounding box center [343, 394] width 492 height 99
type textarea "2021 BMW X5 xDrive40i Graphite w/Black interior. Parking Assist and climate pac…"
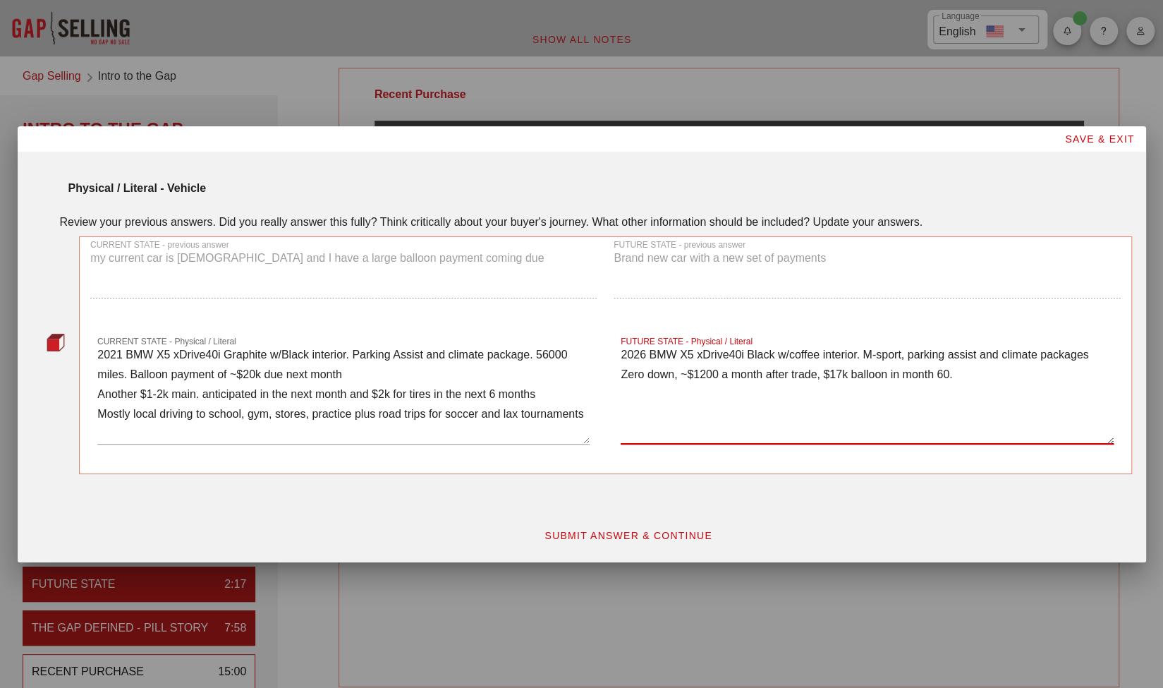
click at [687, 413] on textarea "2026 BMW X5 xDrive40i Black w/coffee interior. M-sport, parking assist and clim…" at bounding box center [867, 394] width 492 height 99
click at [962, 373] on textarea "2026 BMW X5 xDrive40i Black w/coffee interior. M-sport, parking assist and clim…" at bounding box center [867, 394] width 492 height 99
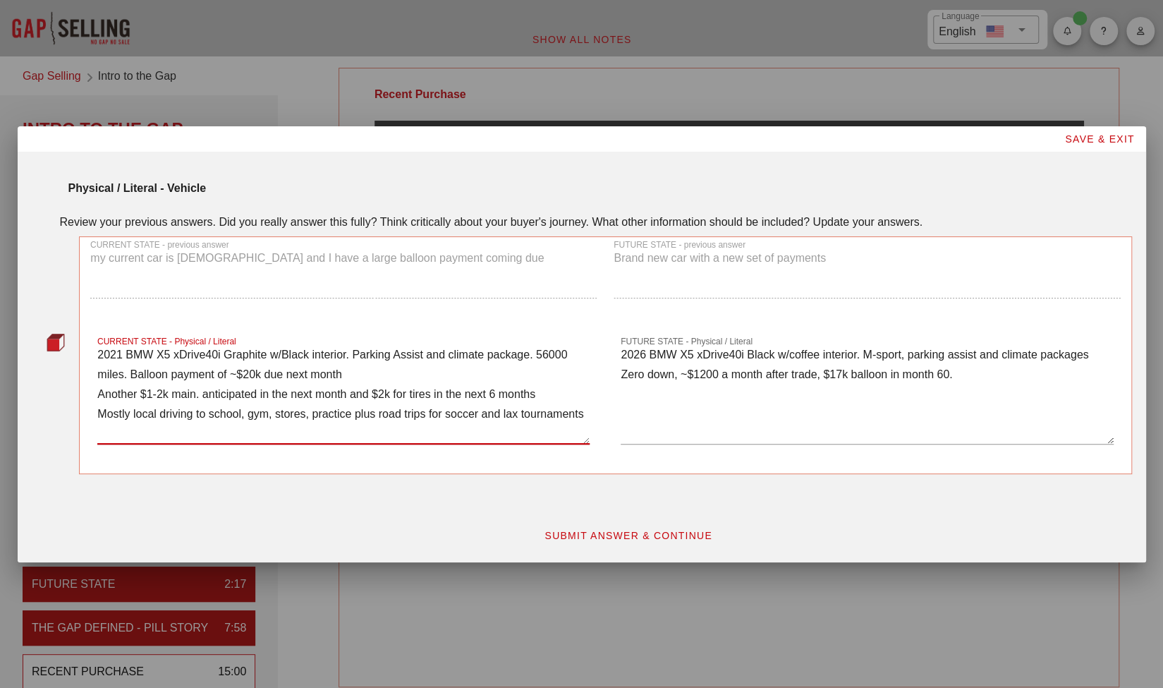
drag, startPoint x: 581, startPoint y: 413, endPoint x: 97, endPoint y: 412, distance: 484.0
click at [97, 412] on textarea "2021 BMW X5 xDrive40i Graphite w/Black interior. Parking Assist and climate pac…" at bounding box center [343, 394] width 492 height 99
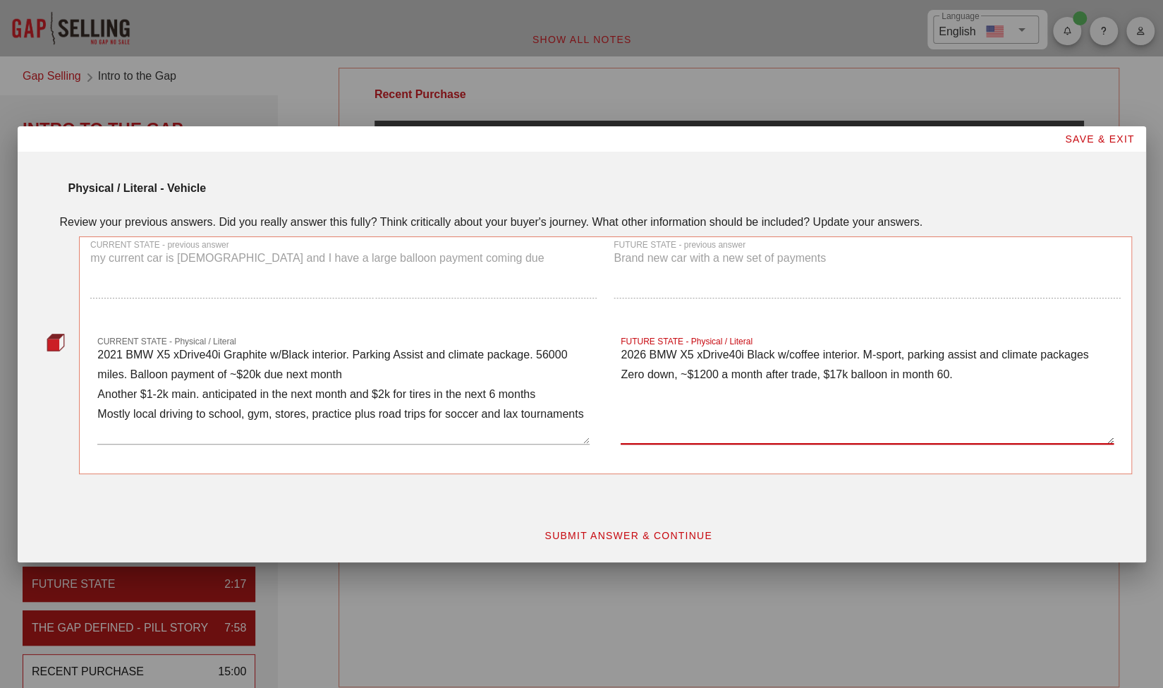
click at [632, 396] on textarea "2026 BMW X5 xDrive40i Black w/coffee interior. M-sport, parking assist and clim…" at bounding box center [867, 394] width 492 height 99
paste textarea "Mostly local driving to school, gym, stores, practice plus road trips for socce…"
type textarea "2026 BMW X5 xDrive40i Black w/coffee interior. M-sport, parking assist and clim…"
click at [401, 410] on textarea "2021 BMW X5 xDrive40i Graphite w/Black interior. Parking Assist and climate pac…" at bounding box center [343, 394] width 492 height 99
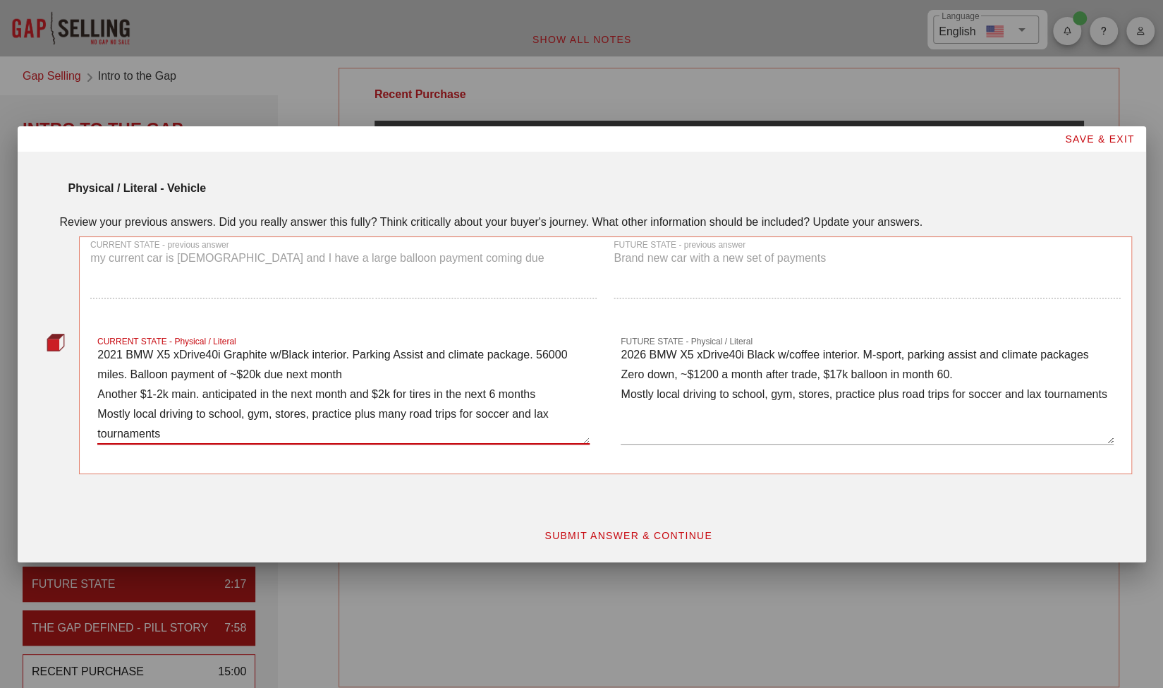
type textarea "2021 BMW X5 xDrive40i Graphite w/Black interior. Parking Assist and climate pac…"
click at [880, 393] on textarea "2026 BMW X5 xDrive40i Black w/coffee interior. M-sport, parking assist and clim…" at bounding box center [867, 394] width 492 height 99
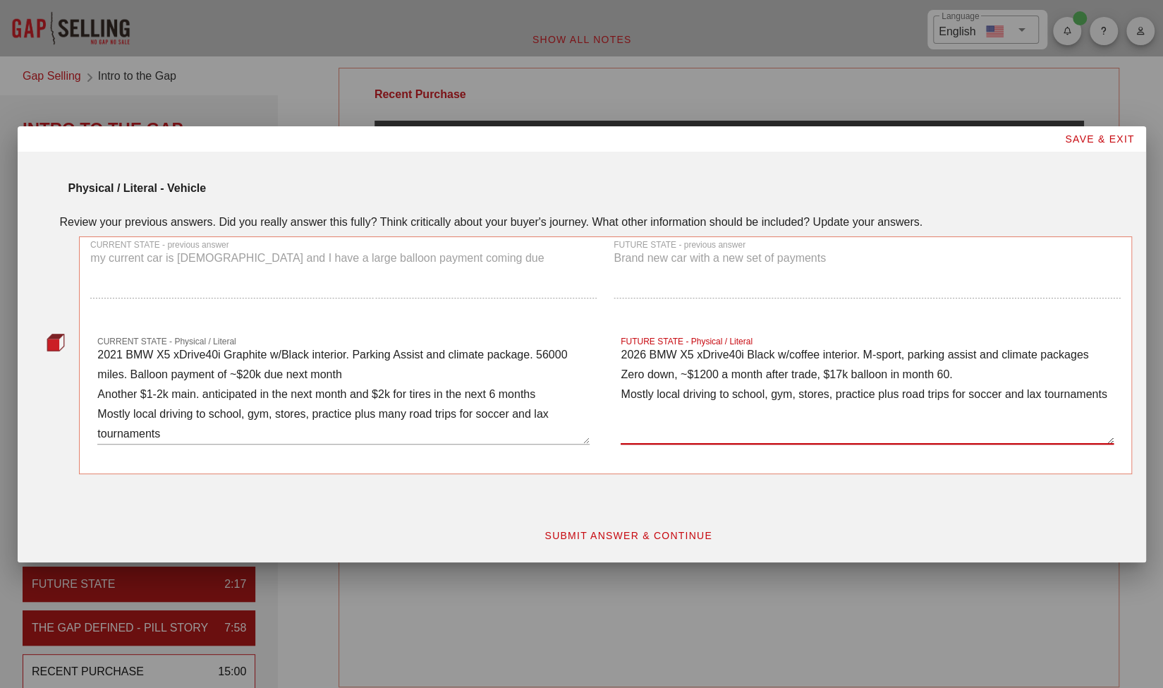
click at [880, 393] on textarea "2026 BMW X5 xDrive40i Black w/coffee interior. M-sport, parking assist and clim…" at bounding box center [867, 394] width 492 height 99
type textarea "2026 BMW X5 xDrive40i Black w/coffee interior. M-sport, parking assist and clim…"
click at [672, 540] on span "SUBMIT ANSWER & CONTINUE" at bounding box center [628, 535] width 169 height 11
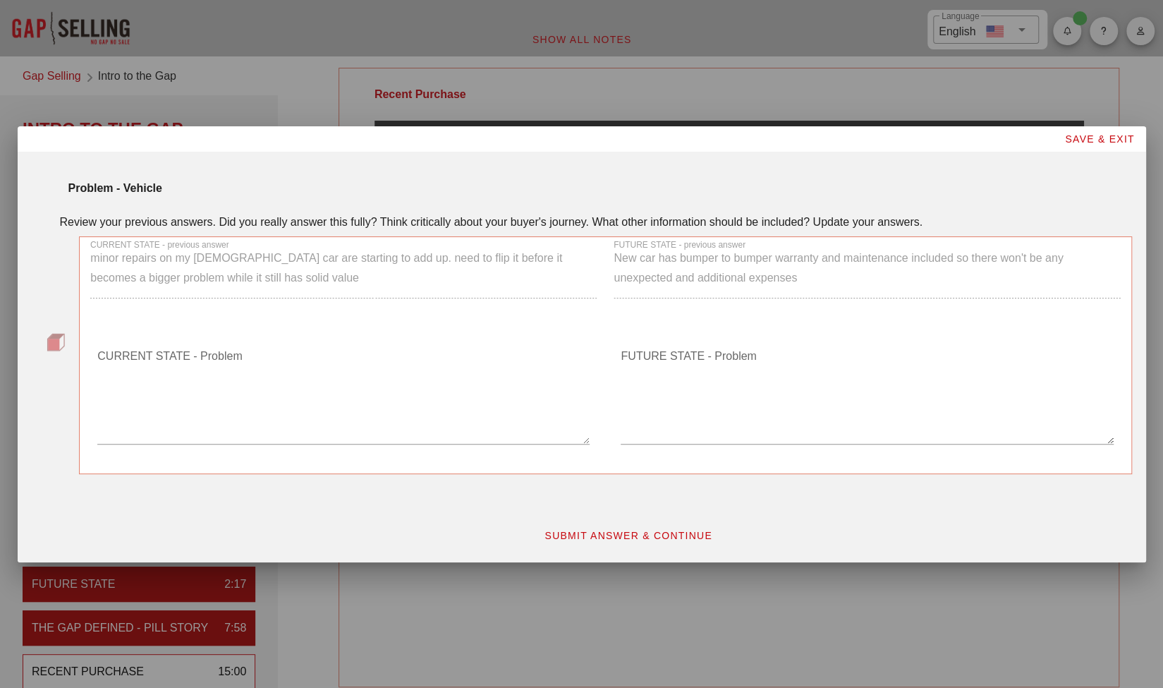
click at [268, 408] on textarea "CURRENT STATE - Problem" at bounding box center [343, 394] width 492 height 99
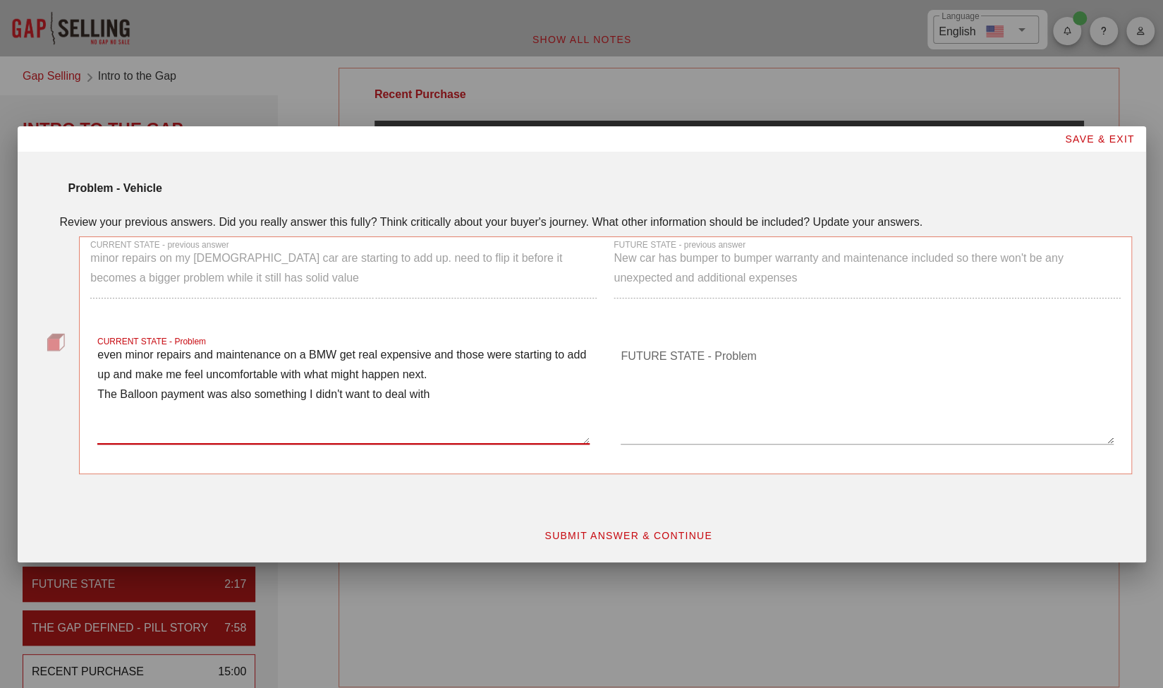
type textarea "even minor repairs and maintenance on a BMW get real expensive and those were s…"
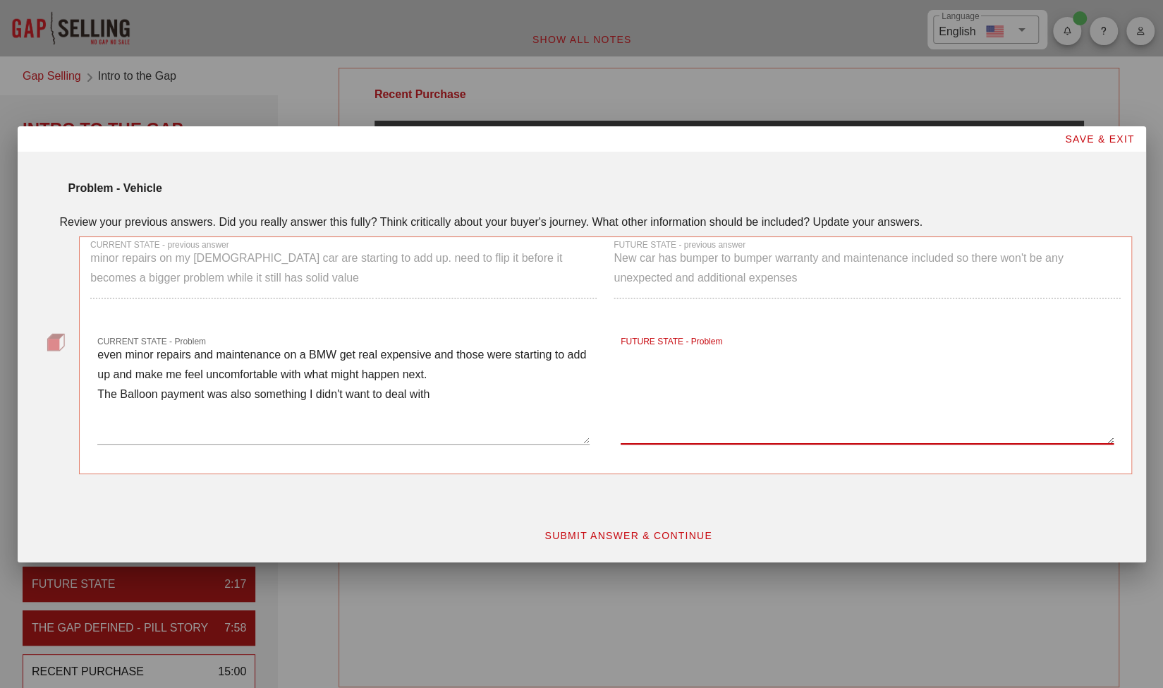
click at [627, 370] on textarea "FUTURE STATE - Problem" at bounding box center [867, 394] width 492 height 99
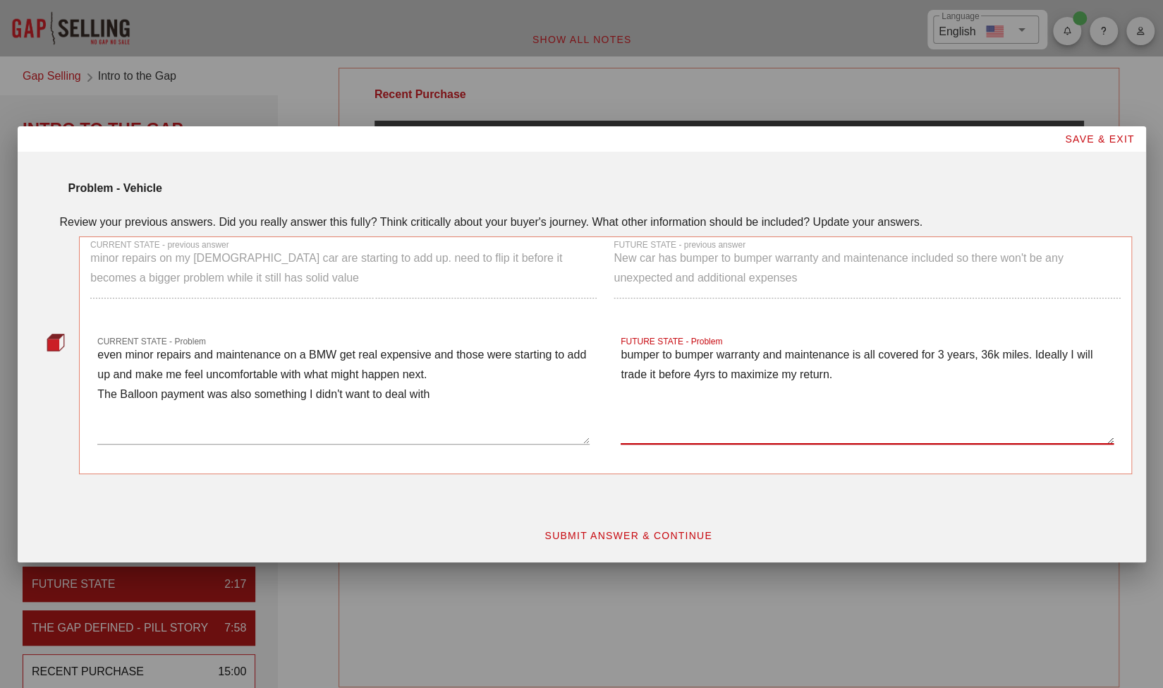
type textarea "bumper to bumper warranty and maintenance is all covered for 3 years, 36k miles…"
click at [670, 537] on span "SUBMIT ANSWER & CONTINUE" at bounding box center [628, 535] width 169 height 11
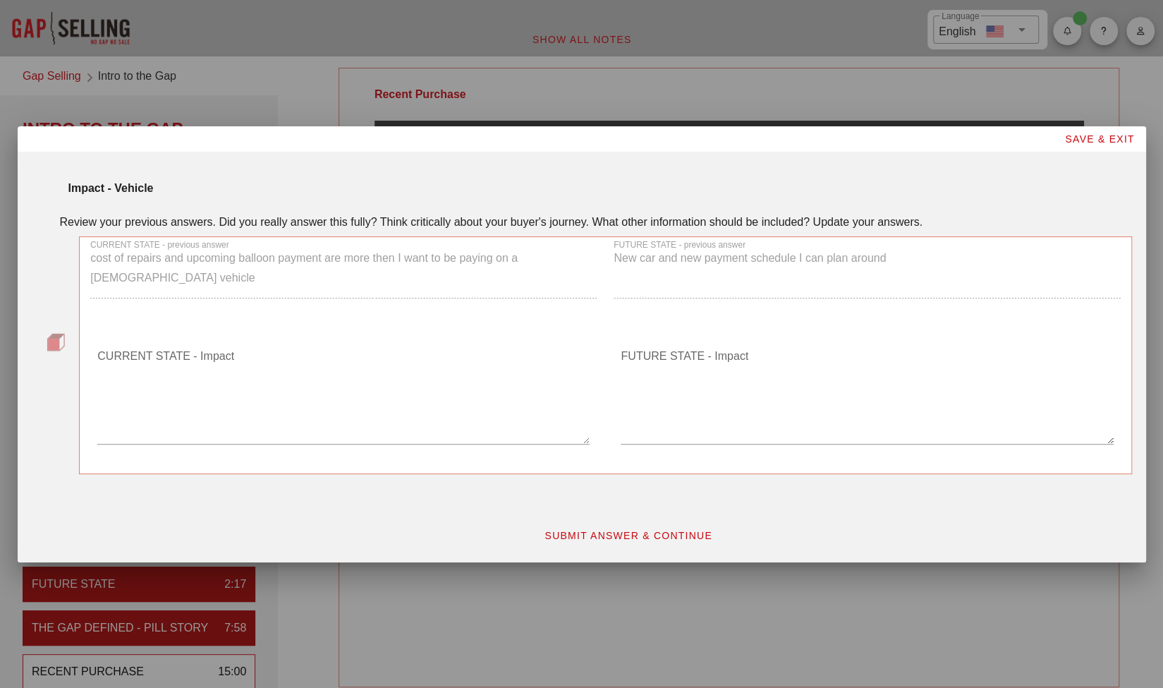
click at [178, 390] on textarea "CURRENT STATE - Impact" at bounding box center [343, 394] width 492 height 99
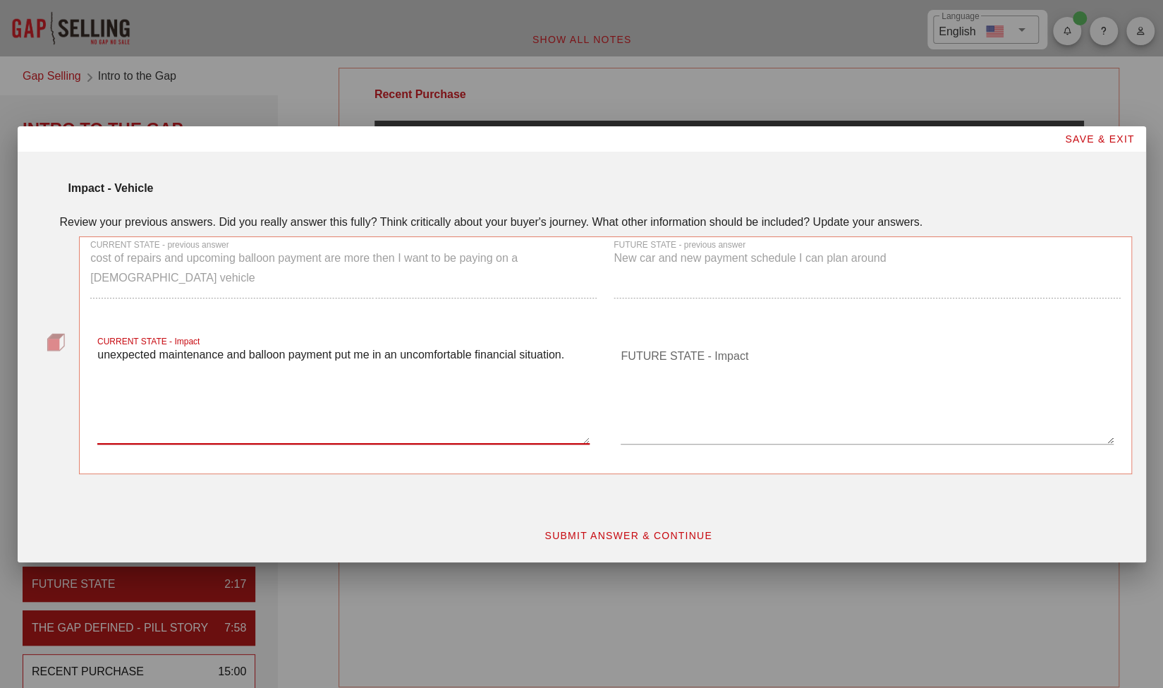
click at [569, 352] on textarea "unexpected maintenance and balloon payment put me in an uncomfortable financial…" at bounding box center [343, 394] width 492 height 99
type textarea "unexpected maintenance and balloon payment put me in an uncomfortable financial…"
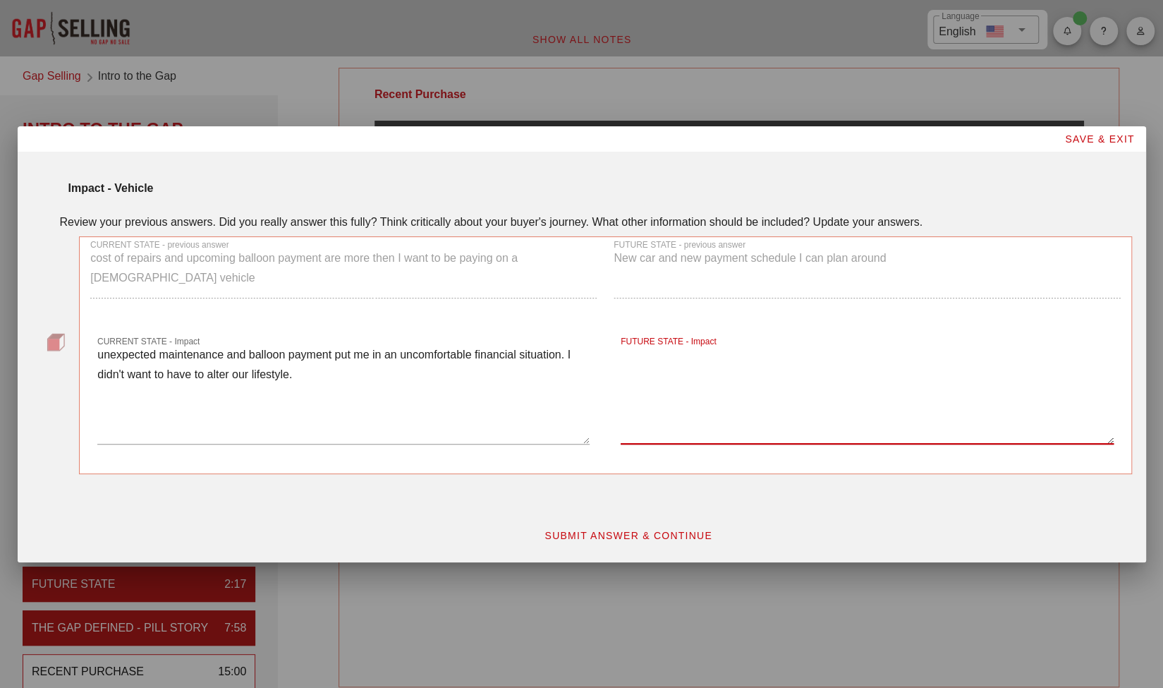
click at [634, 382] on textarea "FUTURE STATE - Impact" at bounding box center [867, 394] width 492 height 99
type textarea "I now have a consistent payment I can budget around."
click at [658, 527] on button "SUBMIT ANSWER & CONTINUE" at bounding box center [628, 535] width 191 height 25
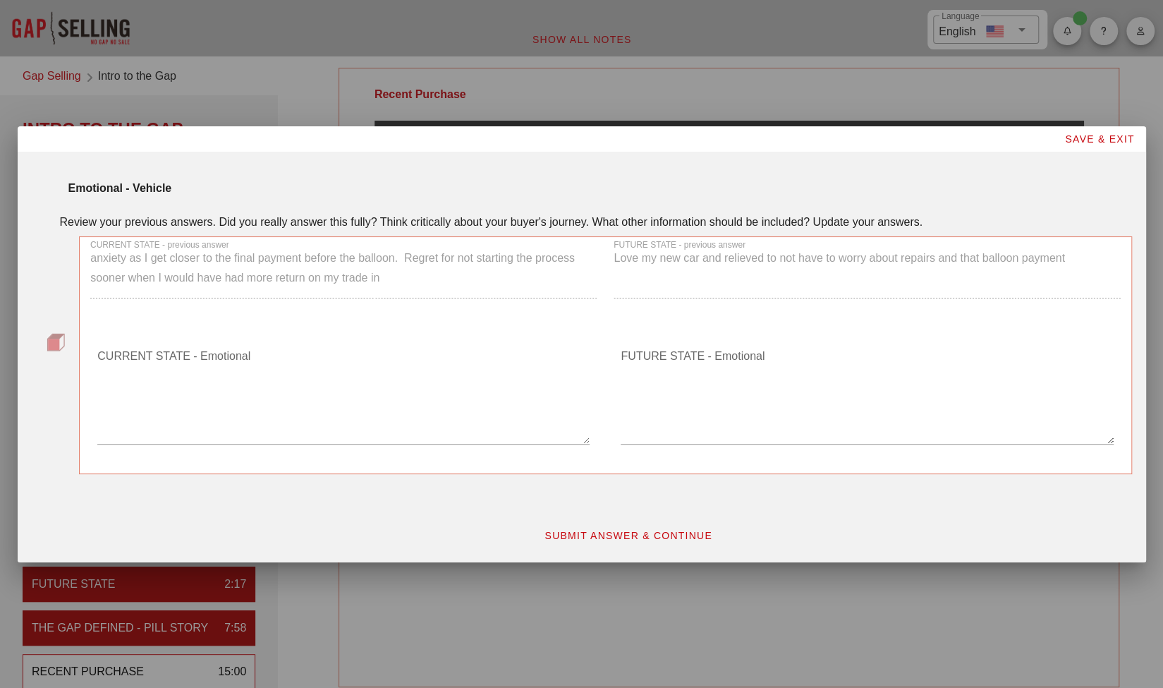
click at [662, 533] on span "SUBMIT ANSWER & CONTINUE" at bounding box center [628, 535] width 169 height 11
click at [284, 411] on textarea "CURRENT STATE - Emotional" at bounding box center [343, 394] width 492 height 99
drag, startPoint x: 392, startPoint y: 282, endPoint x: 251, endPoint y: 284, distance: 141.1
click at [231, 238] on div "CURRENT STATE - previous answer anxiety as I get closer to the final payment be…" at bounding box center [343, 275] width 523 height 93
drag, startPoint x: 184, startPoint y: 247, endPoint x: 238, endPoint y: 258, distance: 55.5
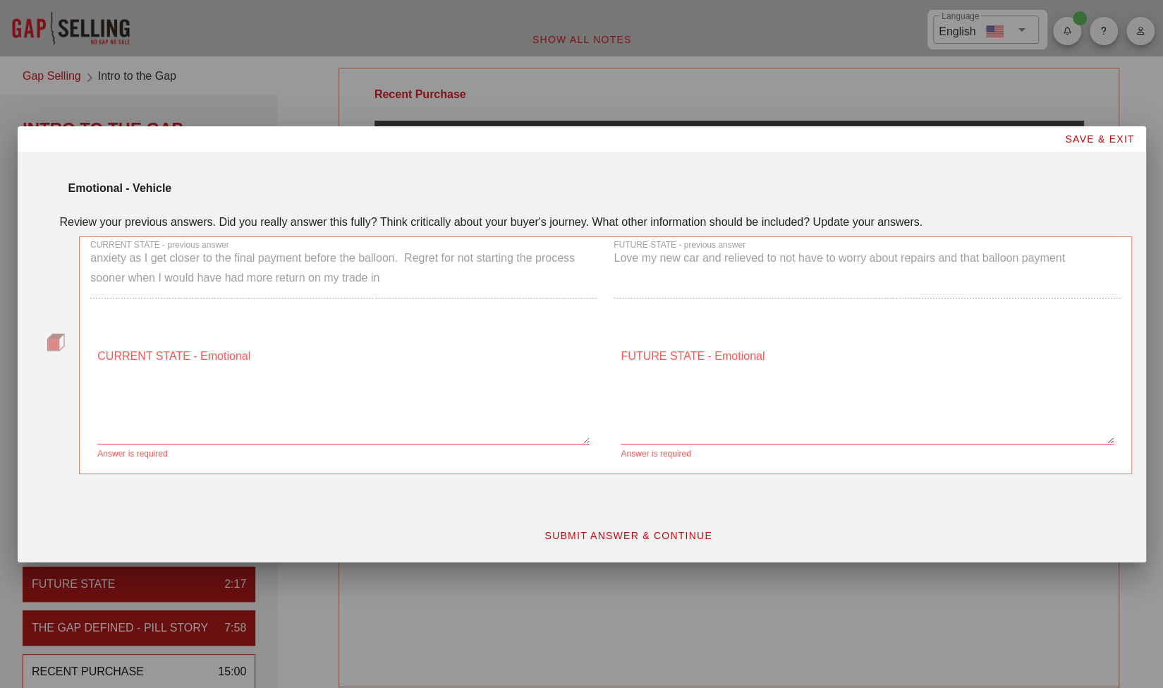
click at [196, 249] on label "CURRENT STATE - previous answer" at bounding box center [159, 245] width 139 height 11
click at [246, 409] on textarea "CURRENT STATE - Emotional" at bounding box center [343, 394] width 492 height 99
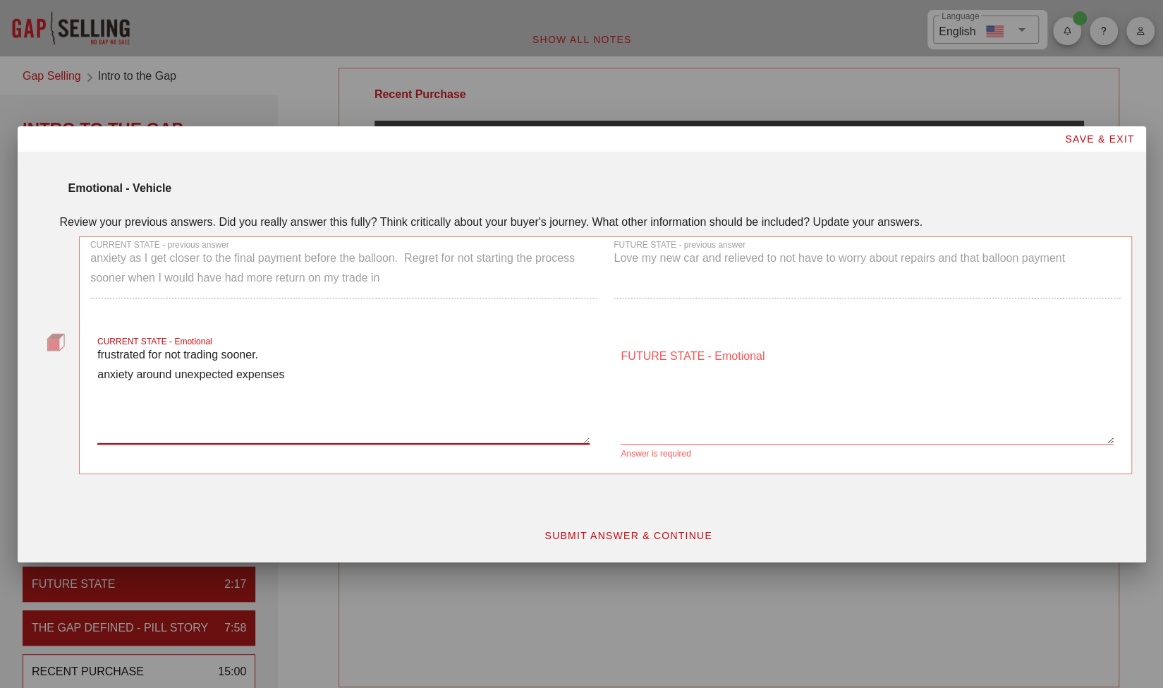
type textarea "frustrated for not trading sooner. anxiety around unexpected expenses"
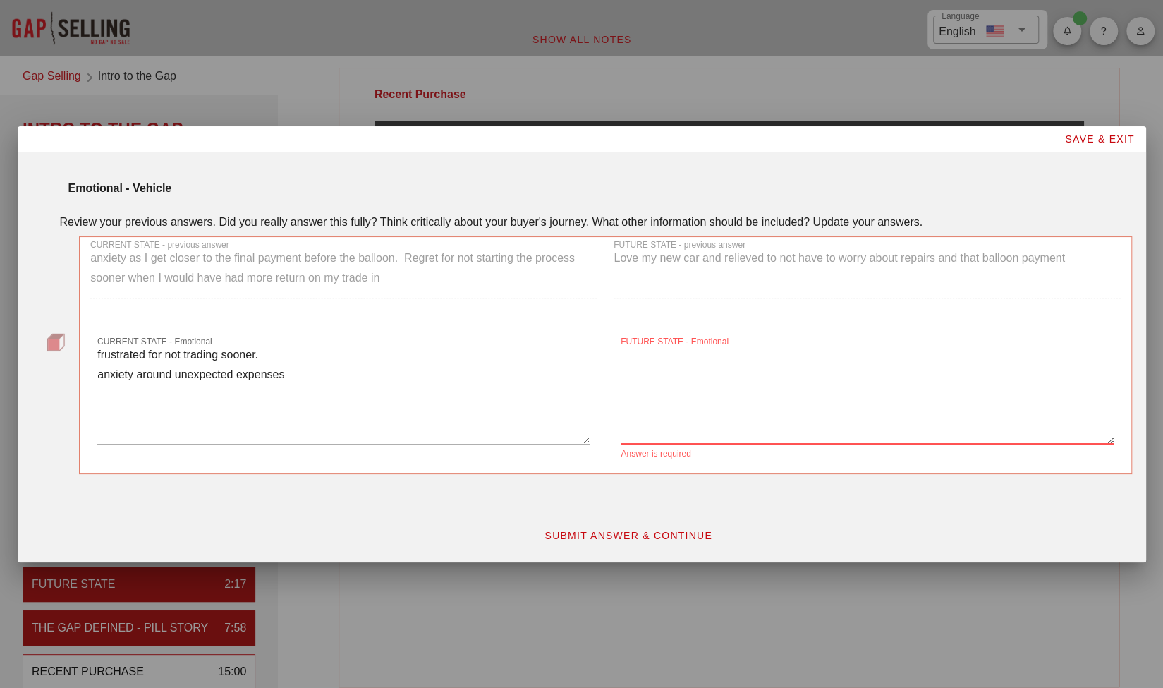
click at [646, 377] on textarea "FUTURE STATE - Emotional" at bounding box center [867, 394] width 492 height 99
type textarea "proud of my new car, love it"
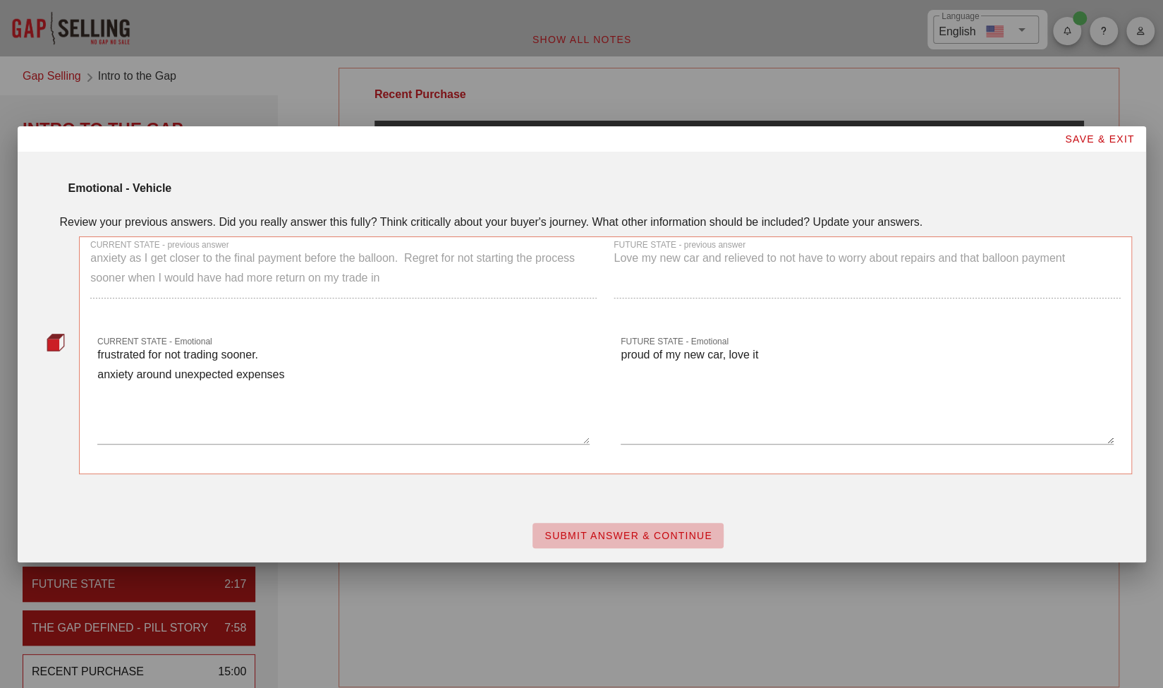
click at [619, 523] on button "SUBMIT ANSWER & CONTINUE" at bounding box center [628, 535] width 191 height 25
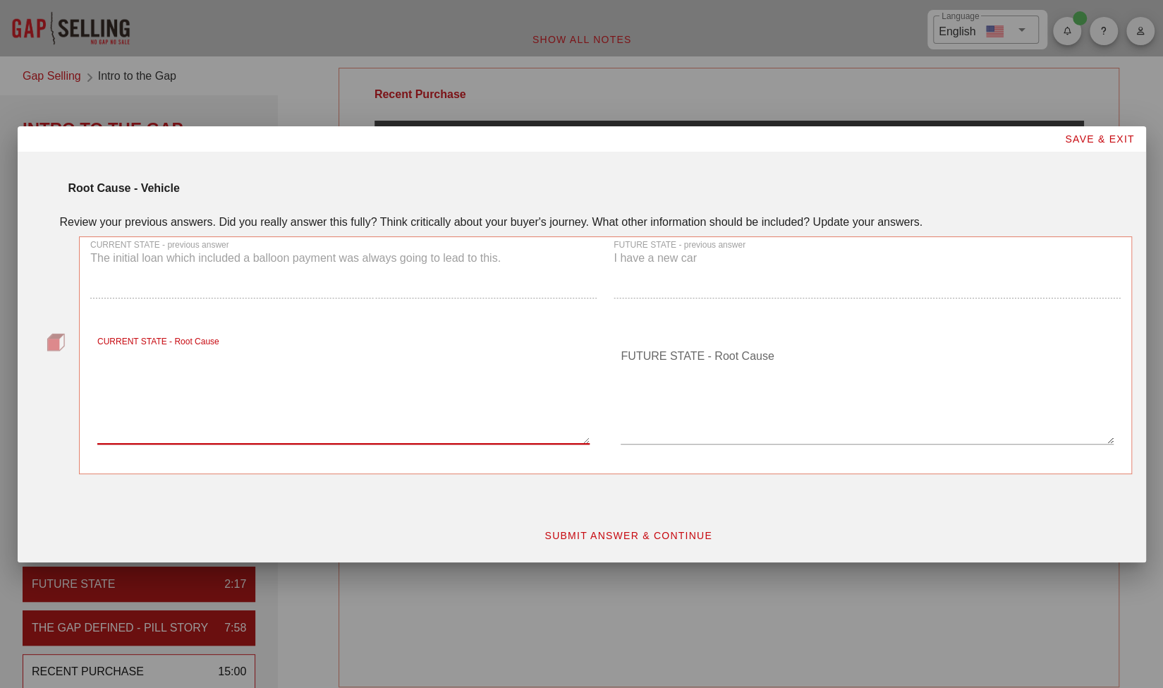
click at [208, 397] on textarea "CURRENT STATE - Root Cause" at bounding box center [343, 394] width 492 height 99
type textarea "warranty expired and balloon payment was coming due"
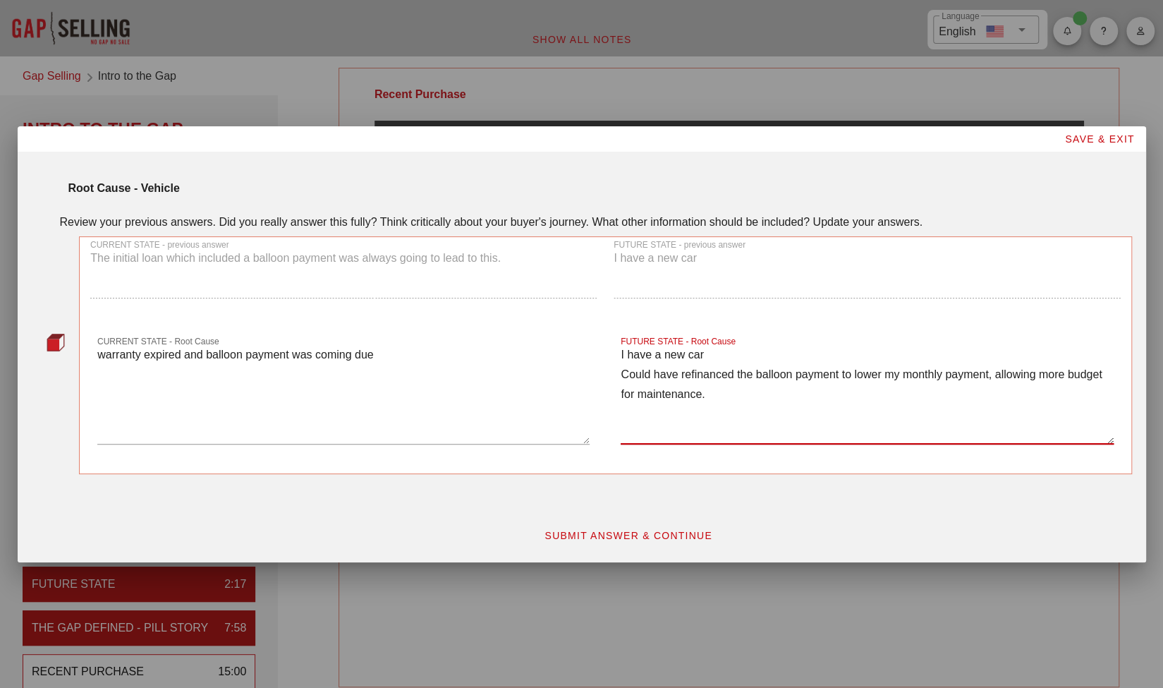
type textarea "I have a new car Could have refinanced the balloon payment to lower my monthly …"
click at [578, 543] on button "SUBMIT ANSWER & CONTINUE" at bounding box center [628, 535] width 191 height 25
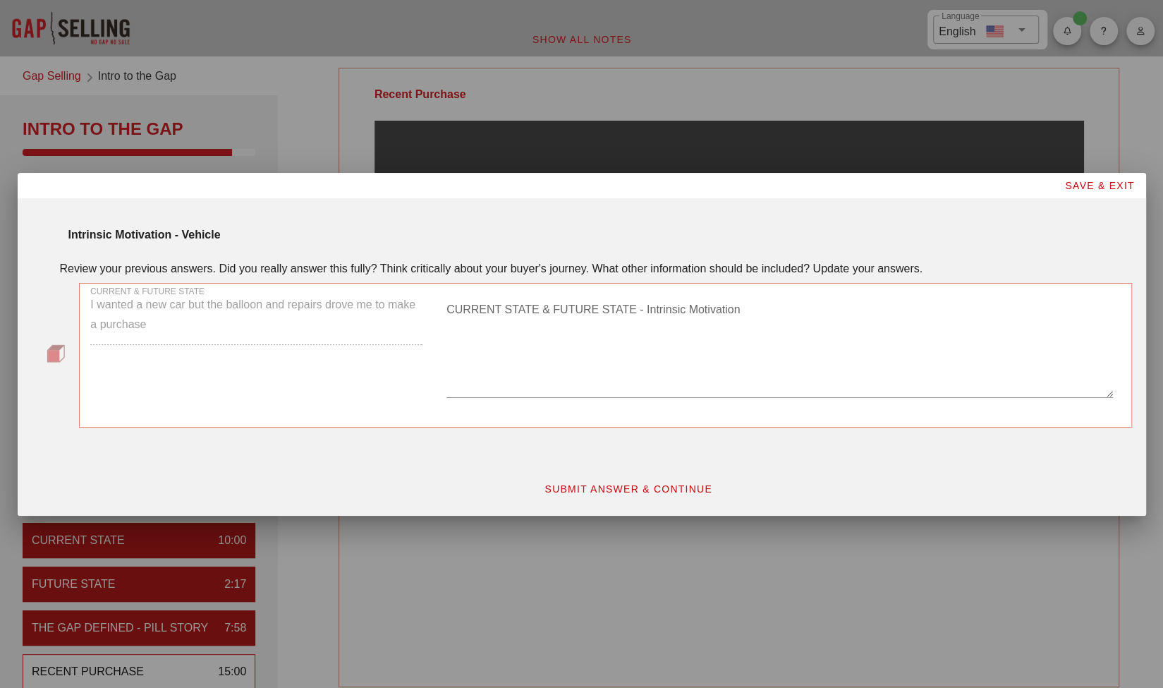
click at [529, 352] on textarea "CURRENT STATE & FUTURE STATE - Intrinsic Motivation" at bounding box center [780, 347] width 667 height 99
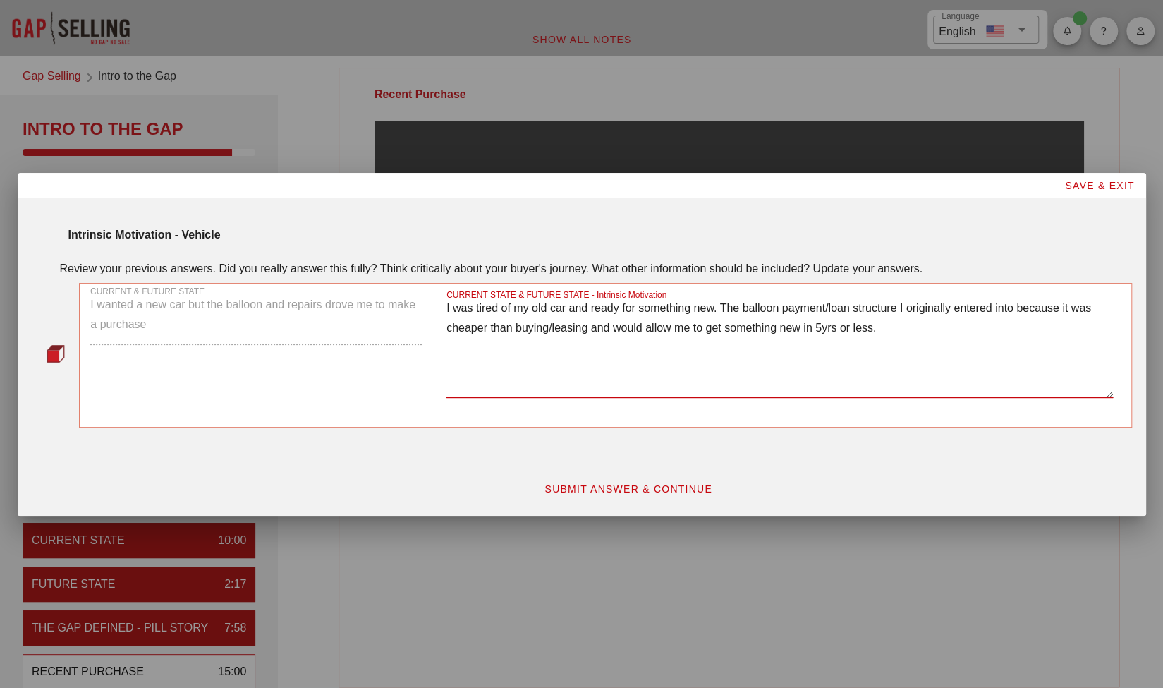
type textarea "I was tired of my old car and ready for something new. The balloon payment/loan…"
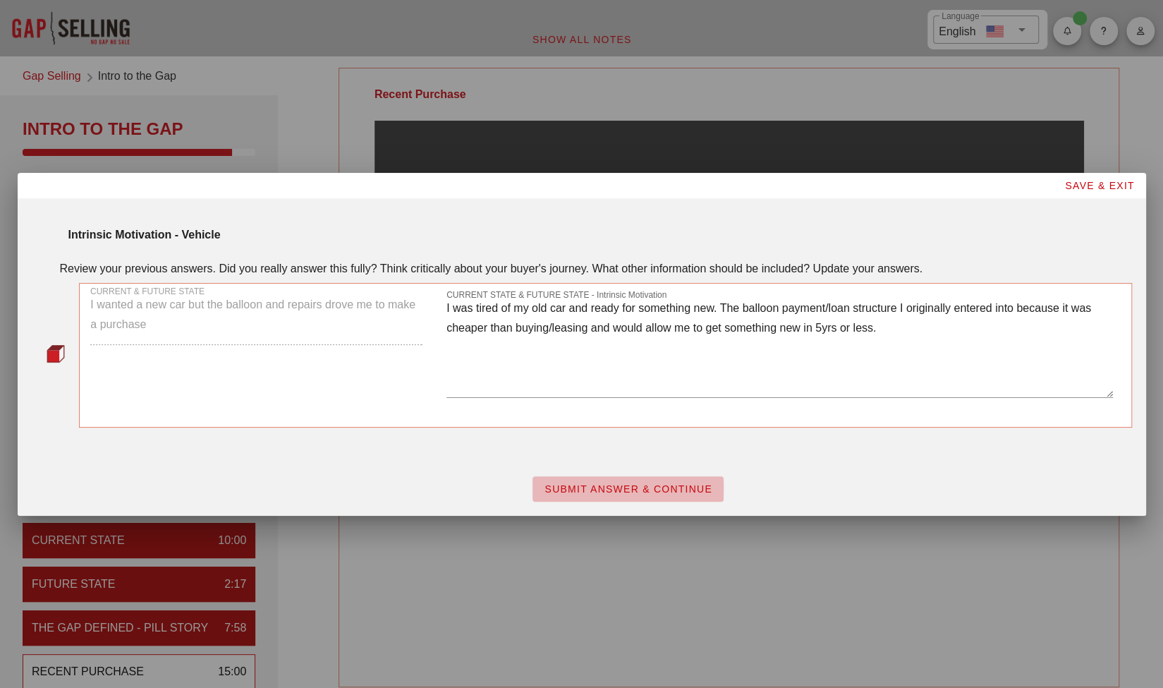
click at [584, 479] on button "SUBMIT ANSWER & CONTINUE" at bounding box center [628, 488] width 191 height 25
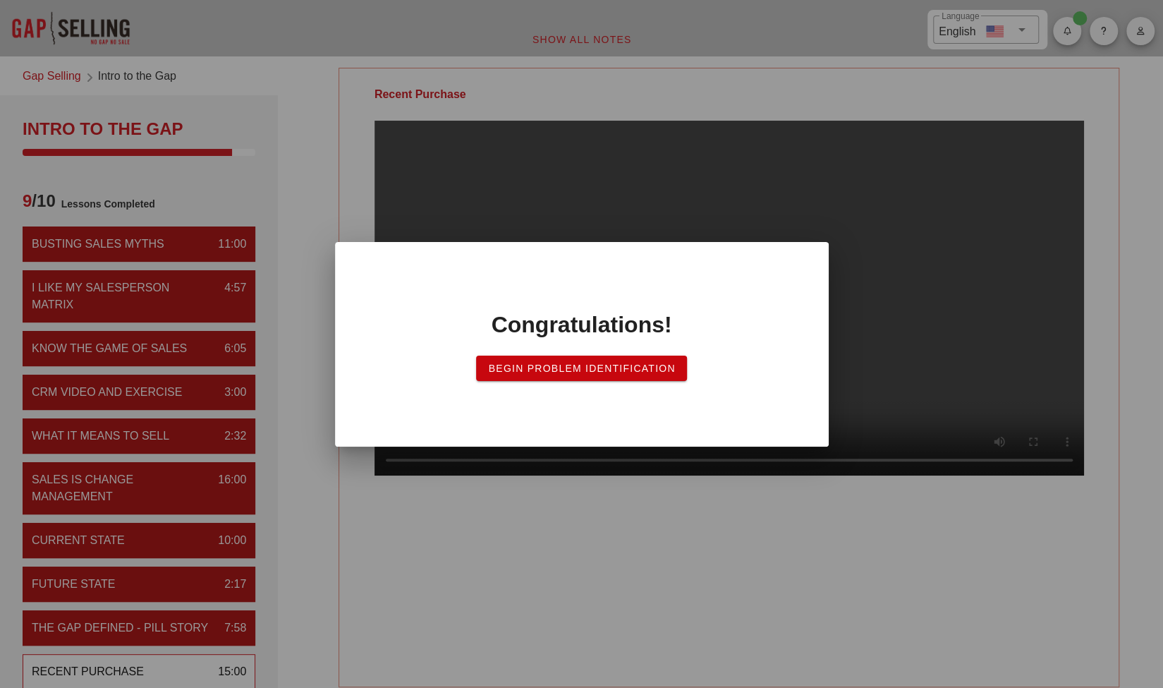
click at [643, 376] on button "Begin Problem Identification" at bounding box center [581, 368] width 210 height 25
